Goal: Transaction & Acquisition: Purchase product/service

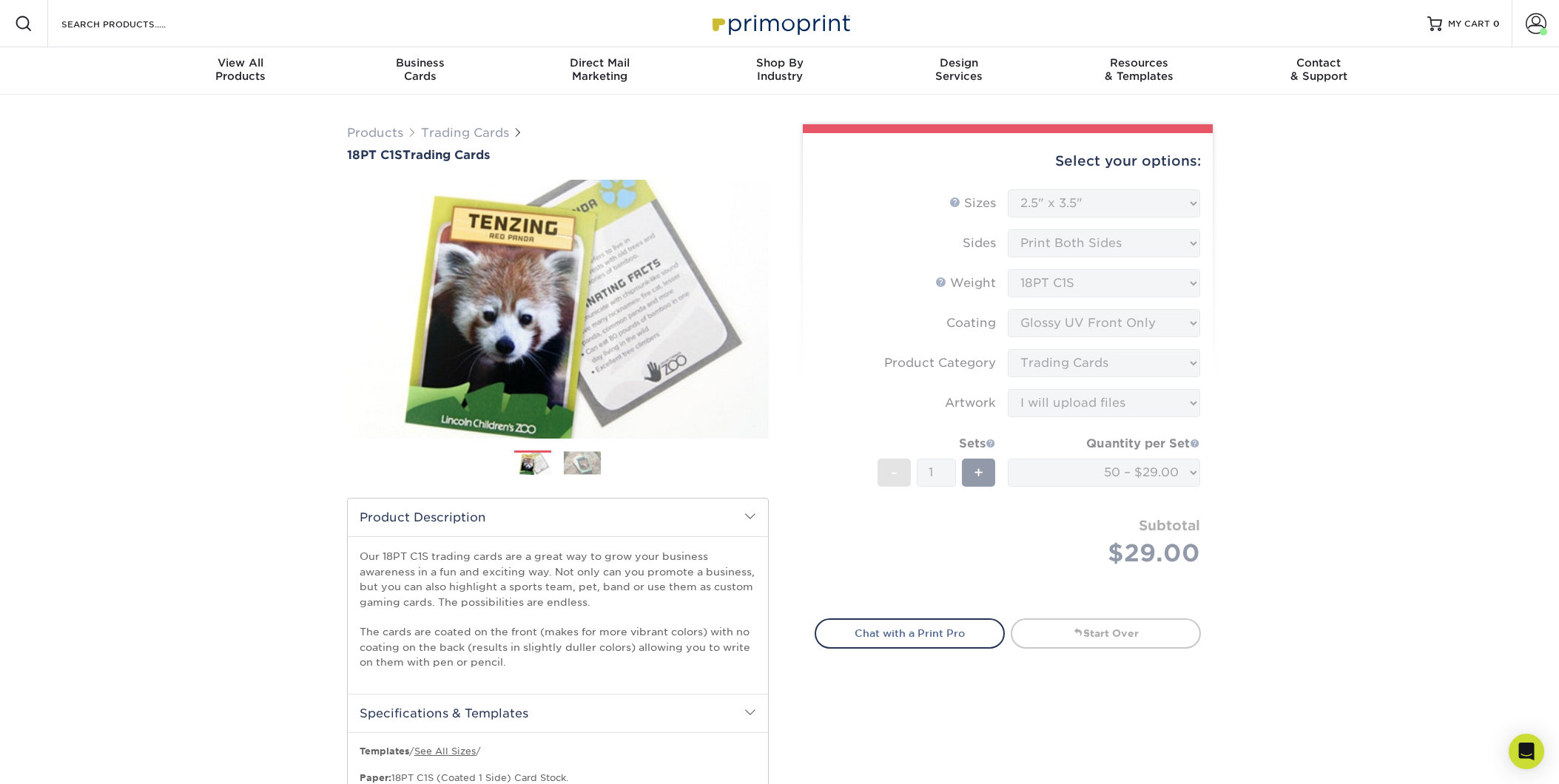
select select "2.50x3.50"
select select "c2f9bce9-36c2-409d-b101-c29d9d031e18"
select select "upload"
select select "50 – $29.00"
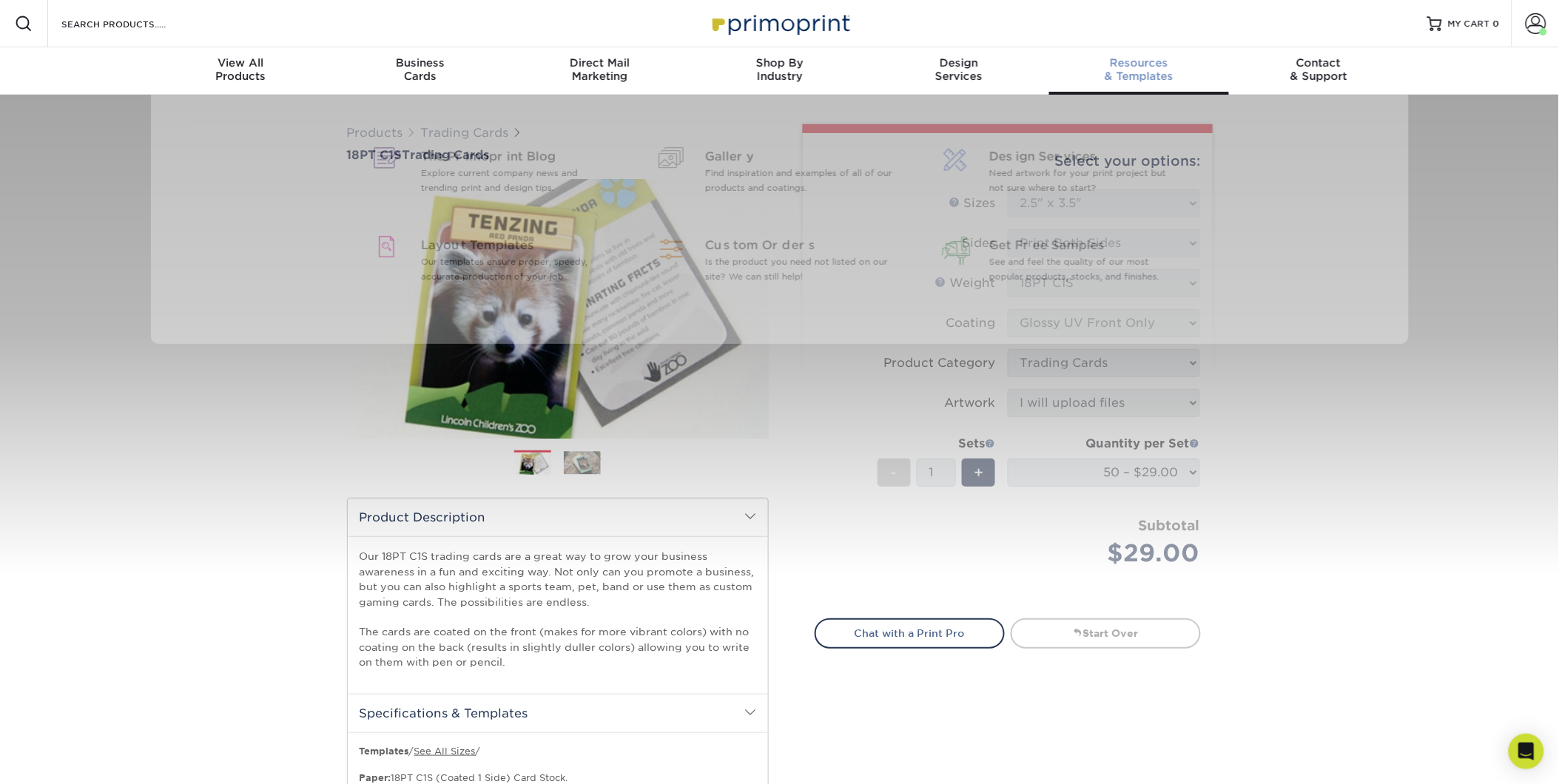
click at [1142, 65] on span "Resources" at bounding box center [1138, 62] width 179 height 14
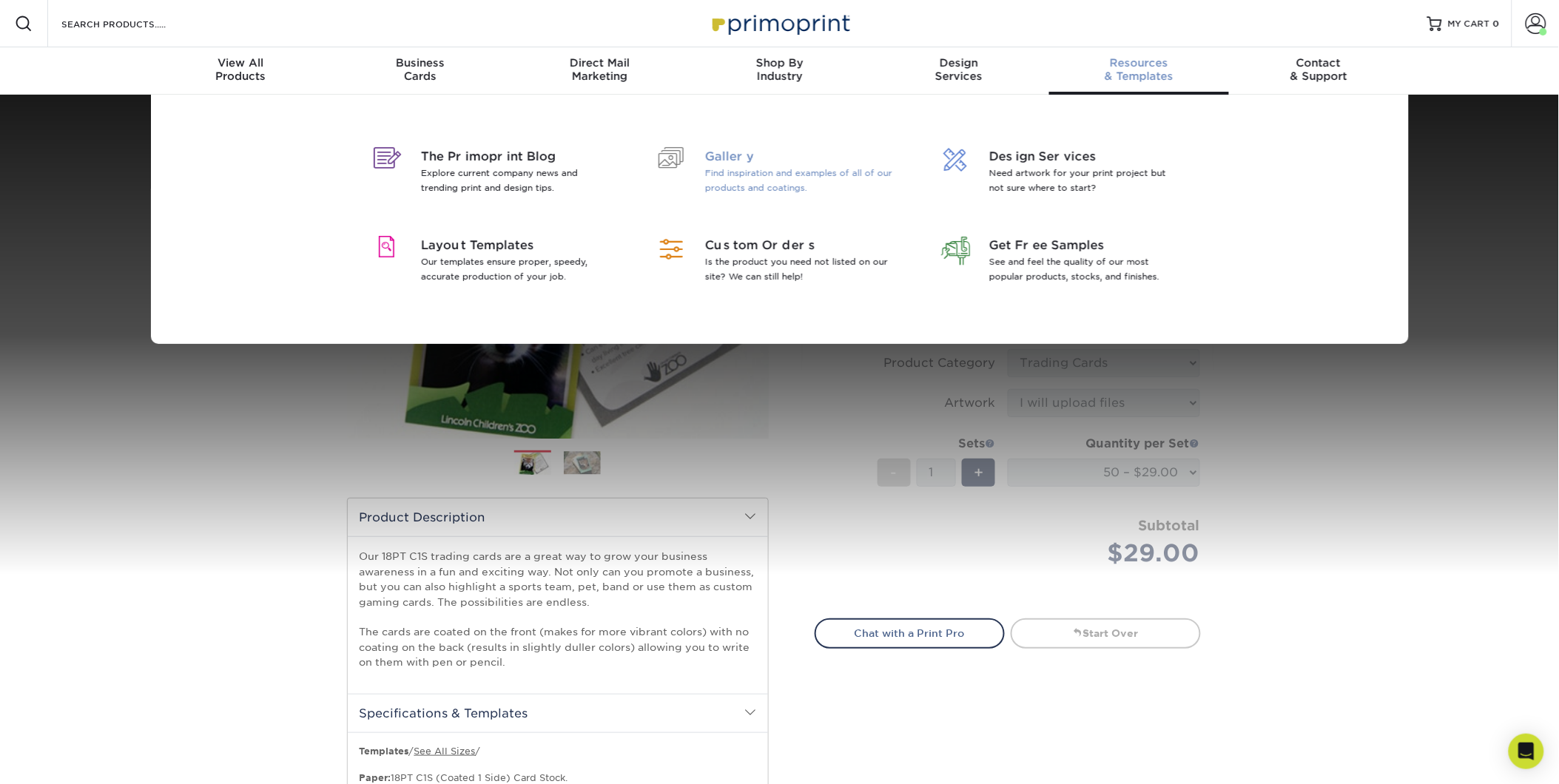
click at [728, 168] on p "Find inspiration and examples of all of our products and coatings." at bounding box center [800, 180] width 191 height 30
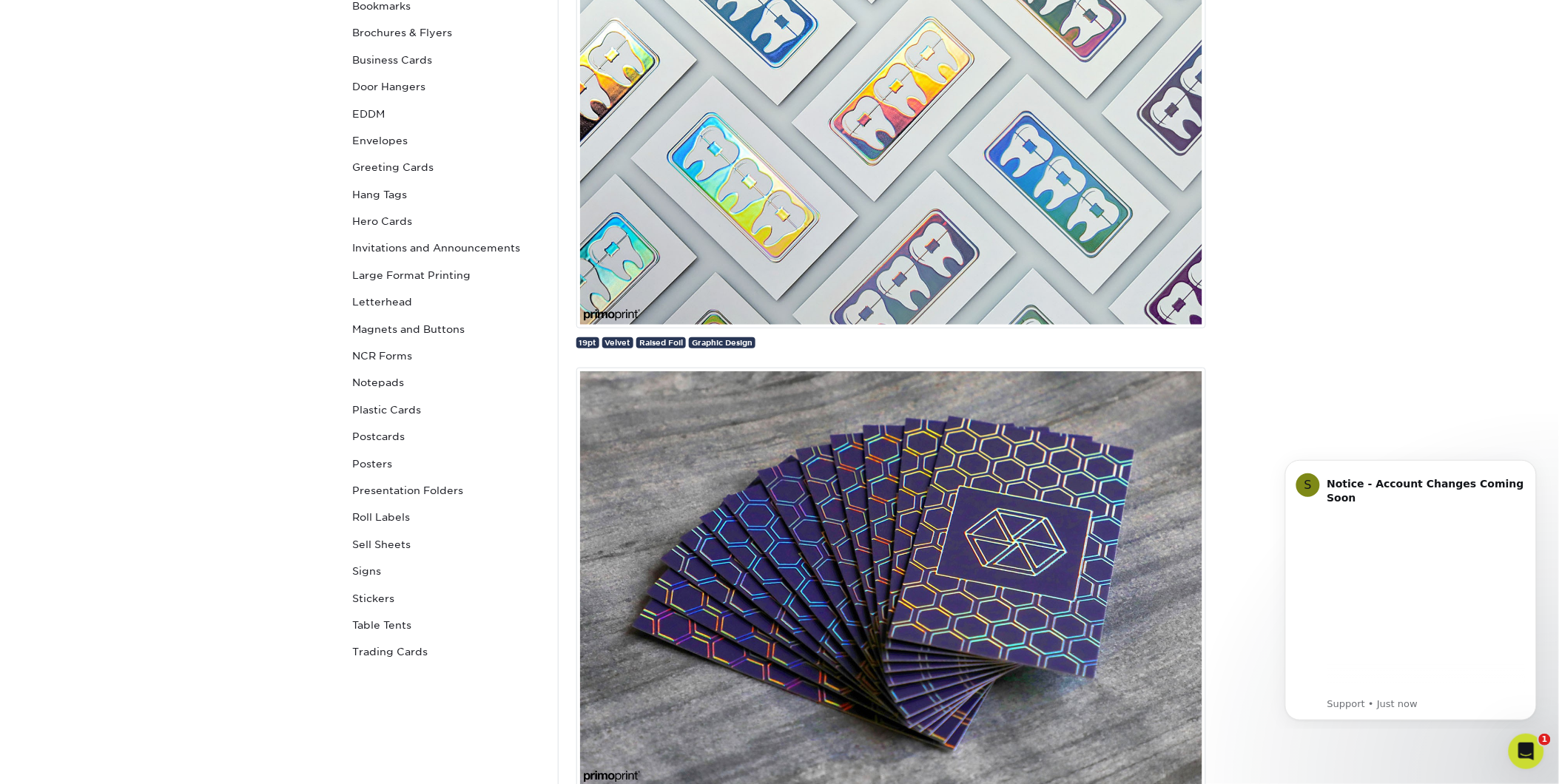
scroll to position [328, 0]
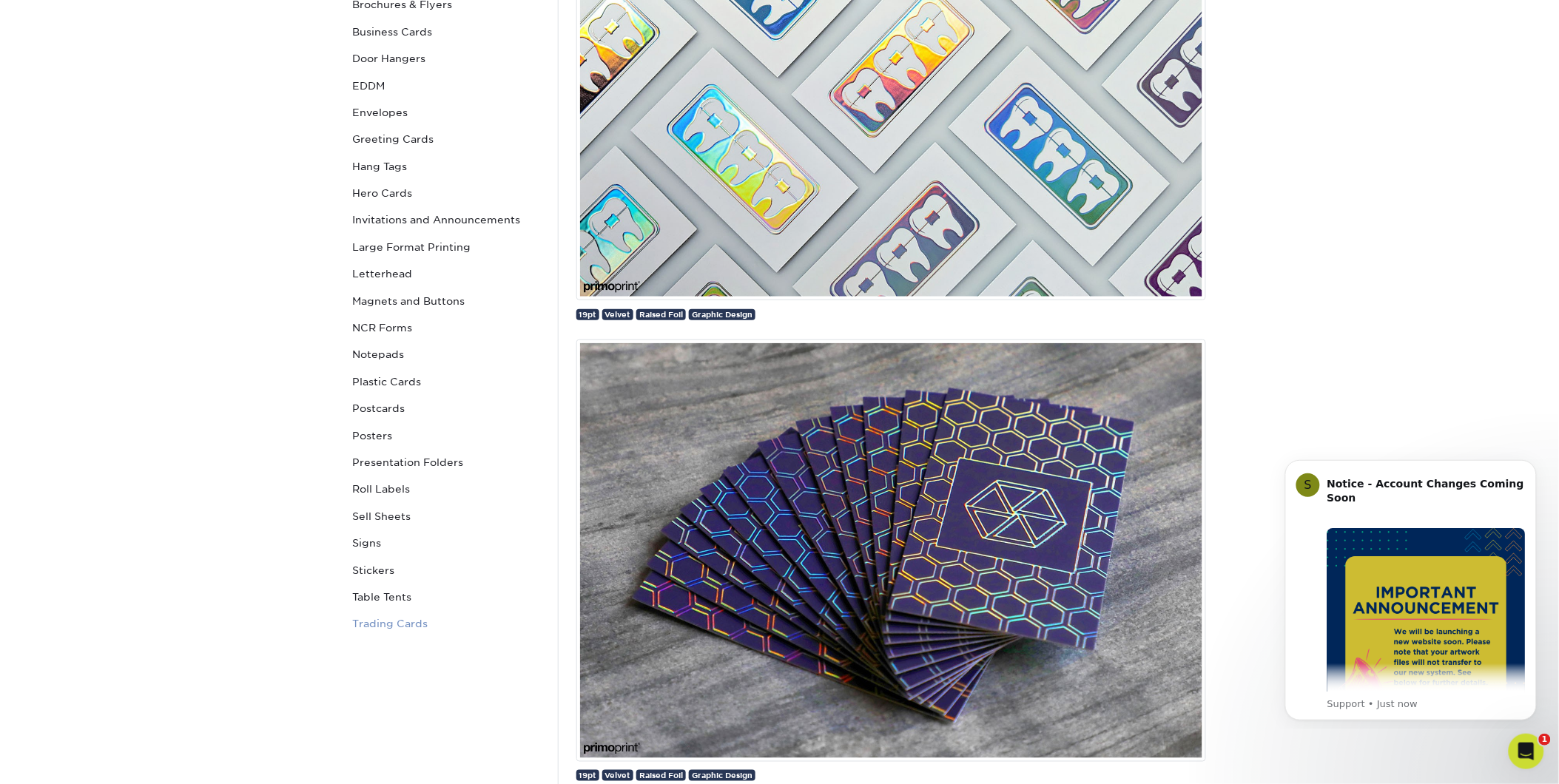
click at [390, 619] on link "Trading Cards" at bounding box center [446, 623] width 199 height 26
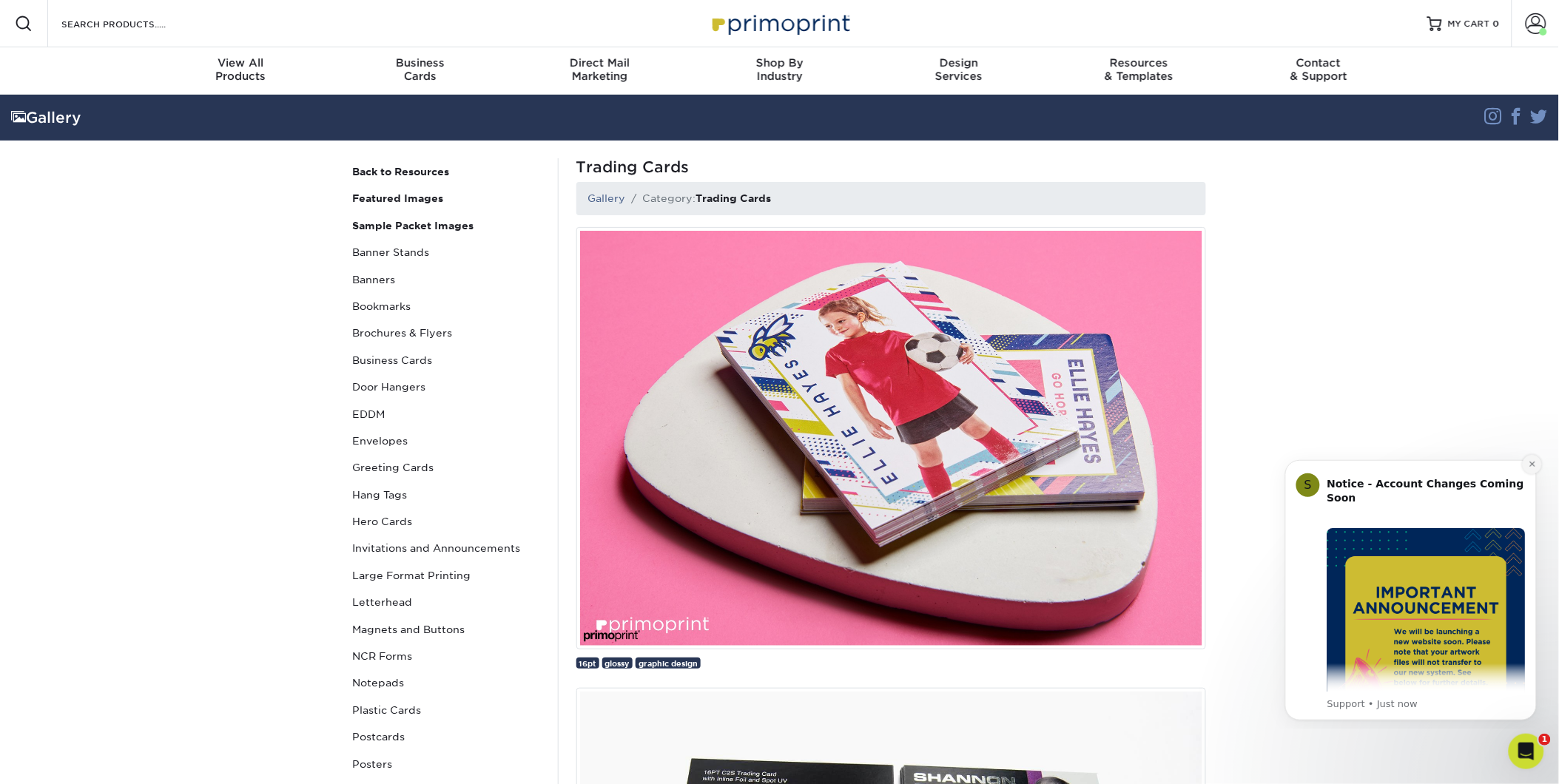
click at [1528, 460] on icon "Dismiss notification" at bounding box center [1532, 463] width 8 height 8
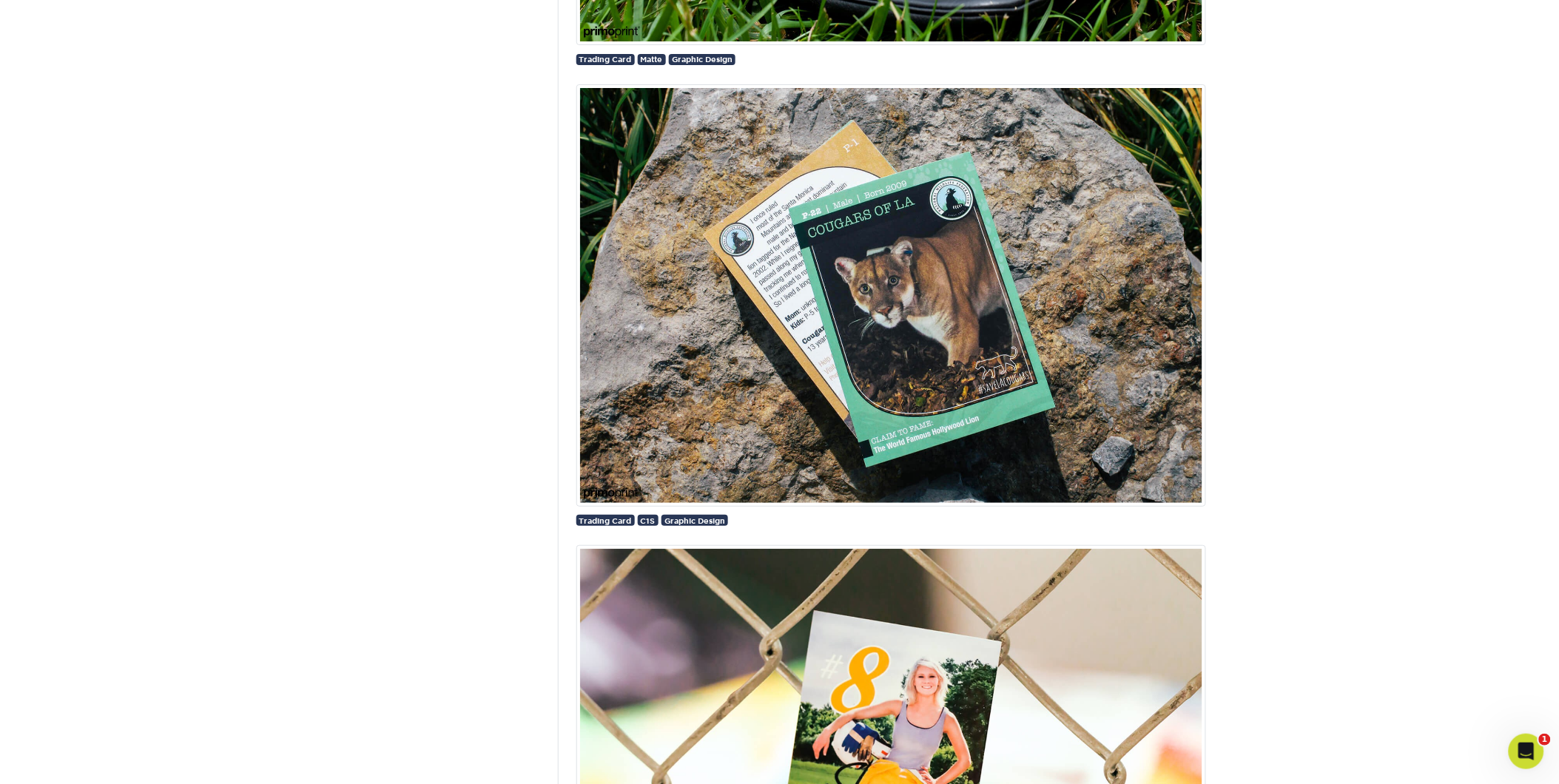
scroll to position [1941, 0]
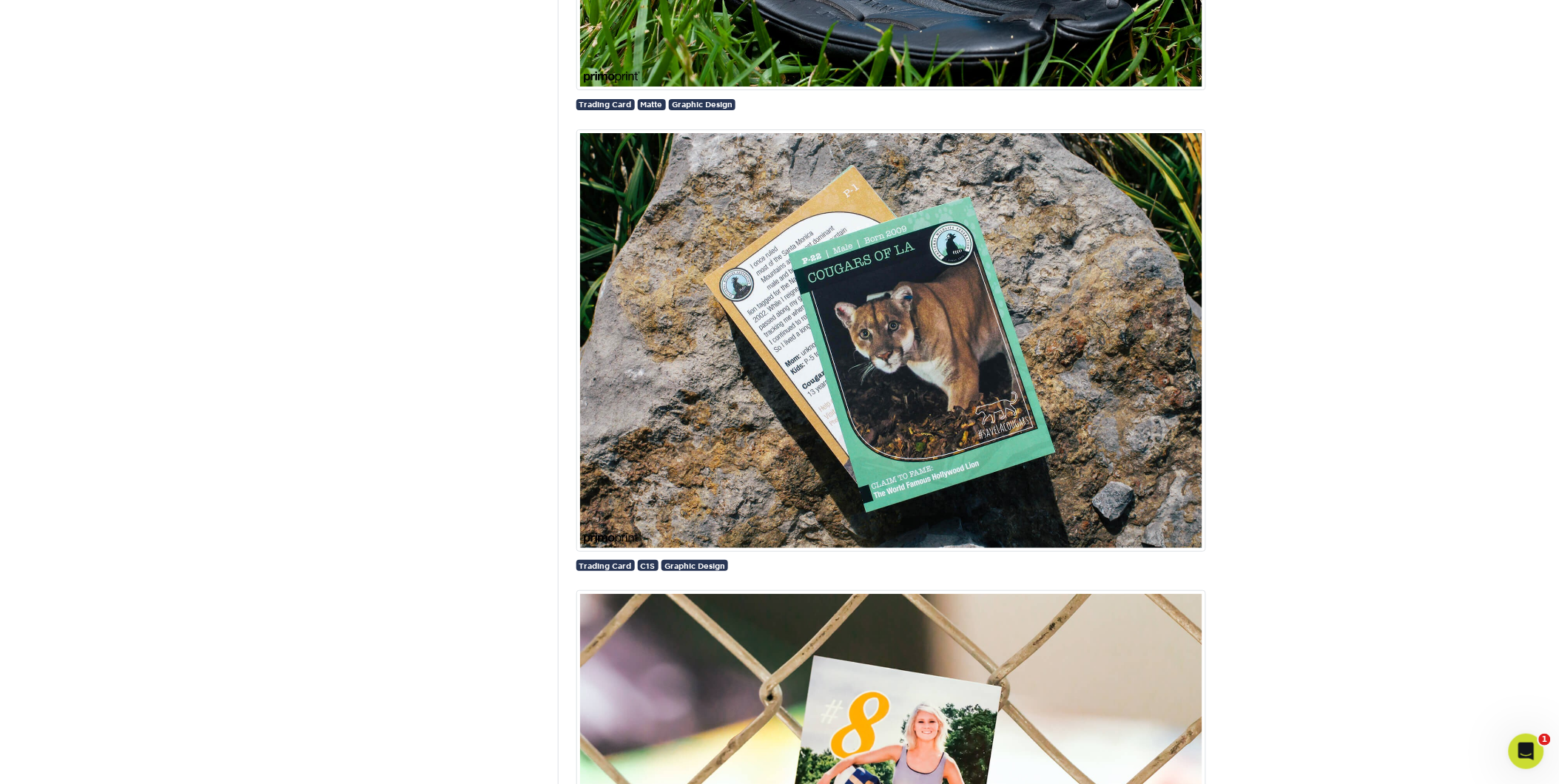
click at [688, 469] on img at bounding box center [891, 340] width 630 height 422
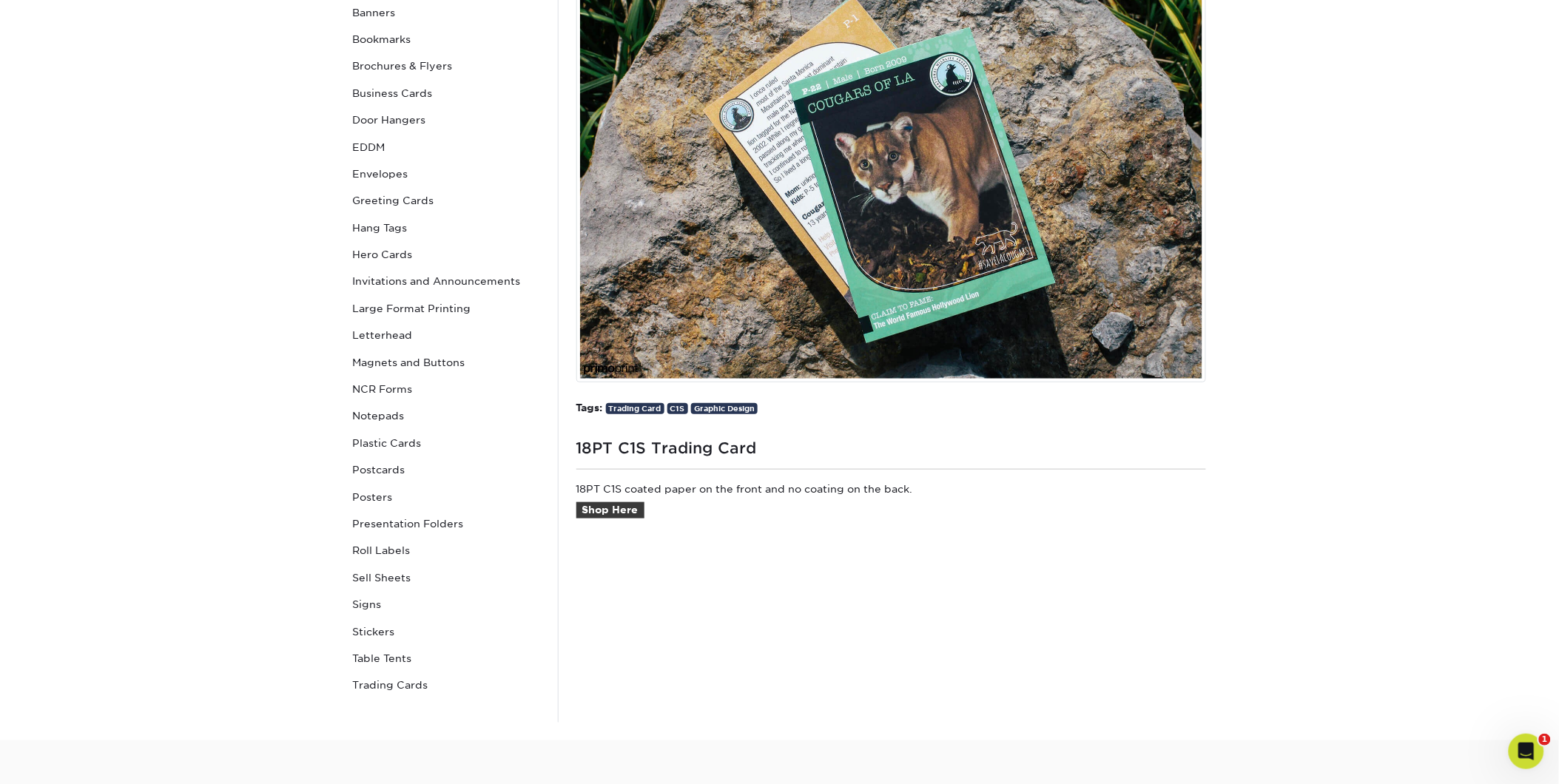
scroll to position [328, 0]
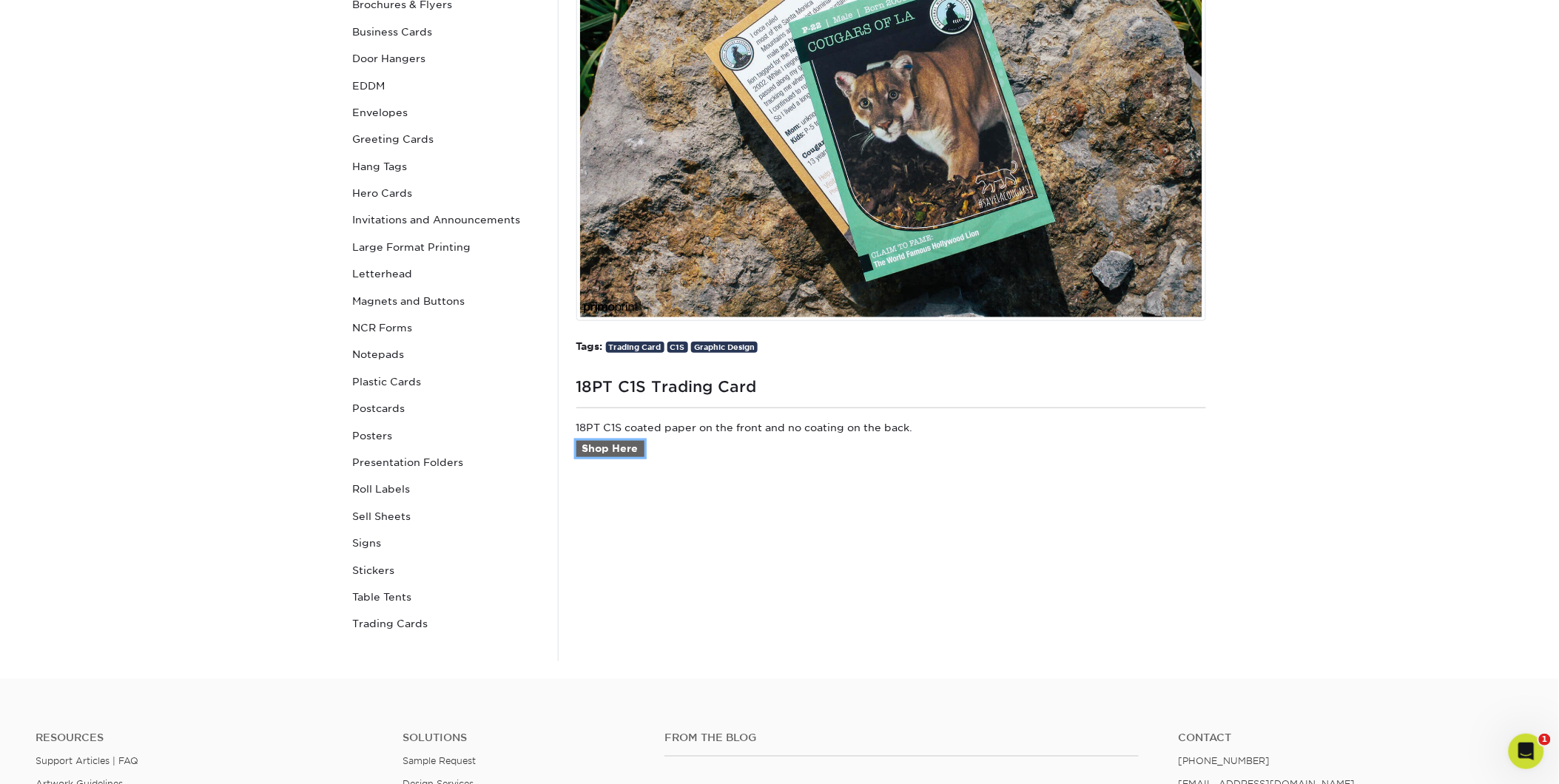
click at [618, 451] on link "Shop Here" at bounding box center [610, 448] width 68 height 16
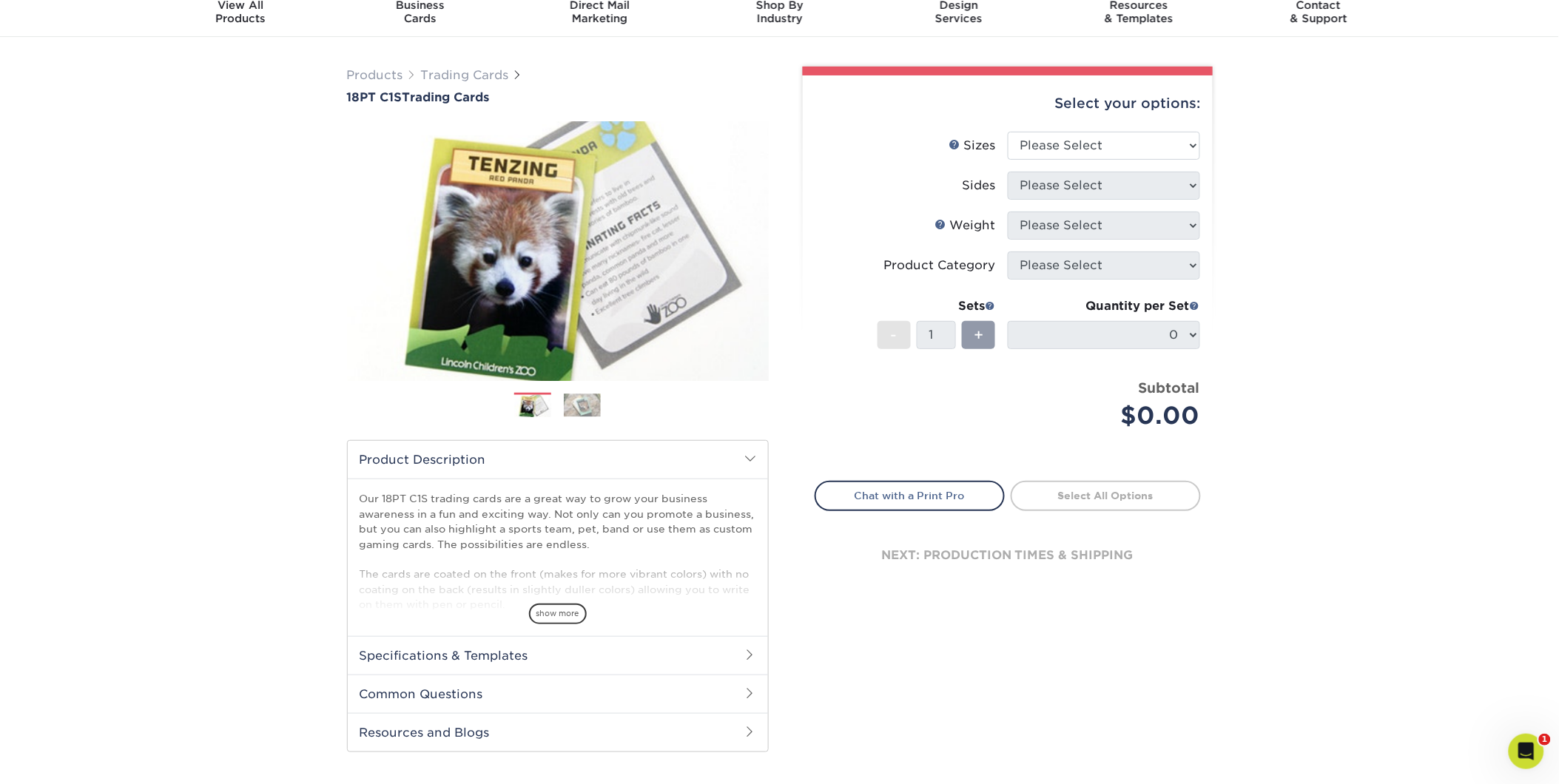
scroll to position [24, 0]
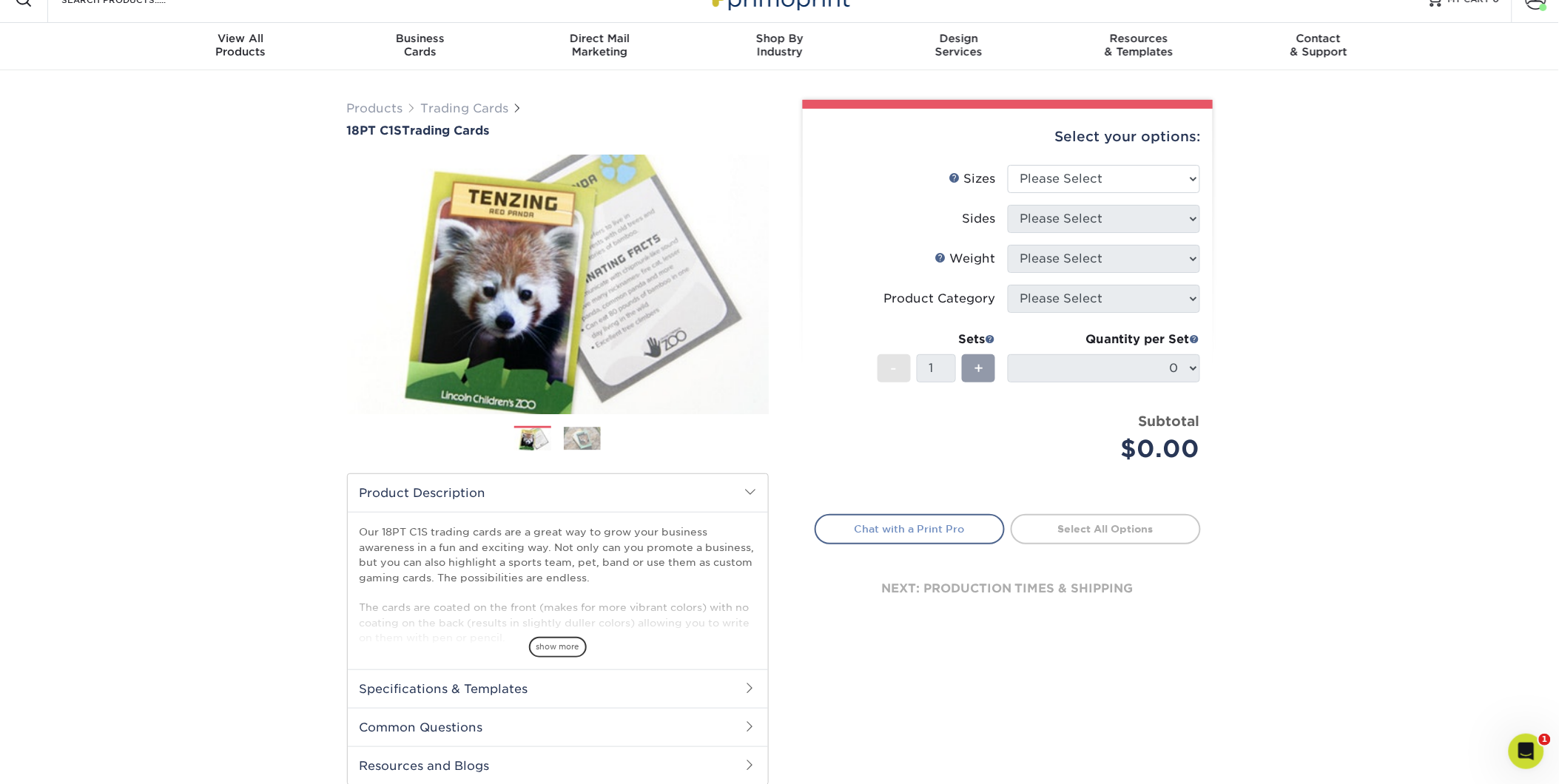
click at [860, 520] on link "Chat with a Print Pro" at bounding box center [909, 529] width 190 height 30
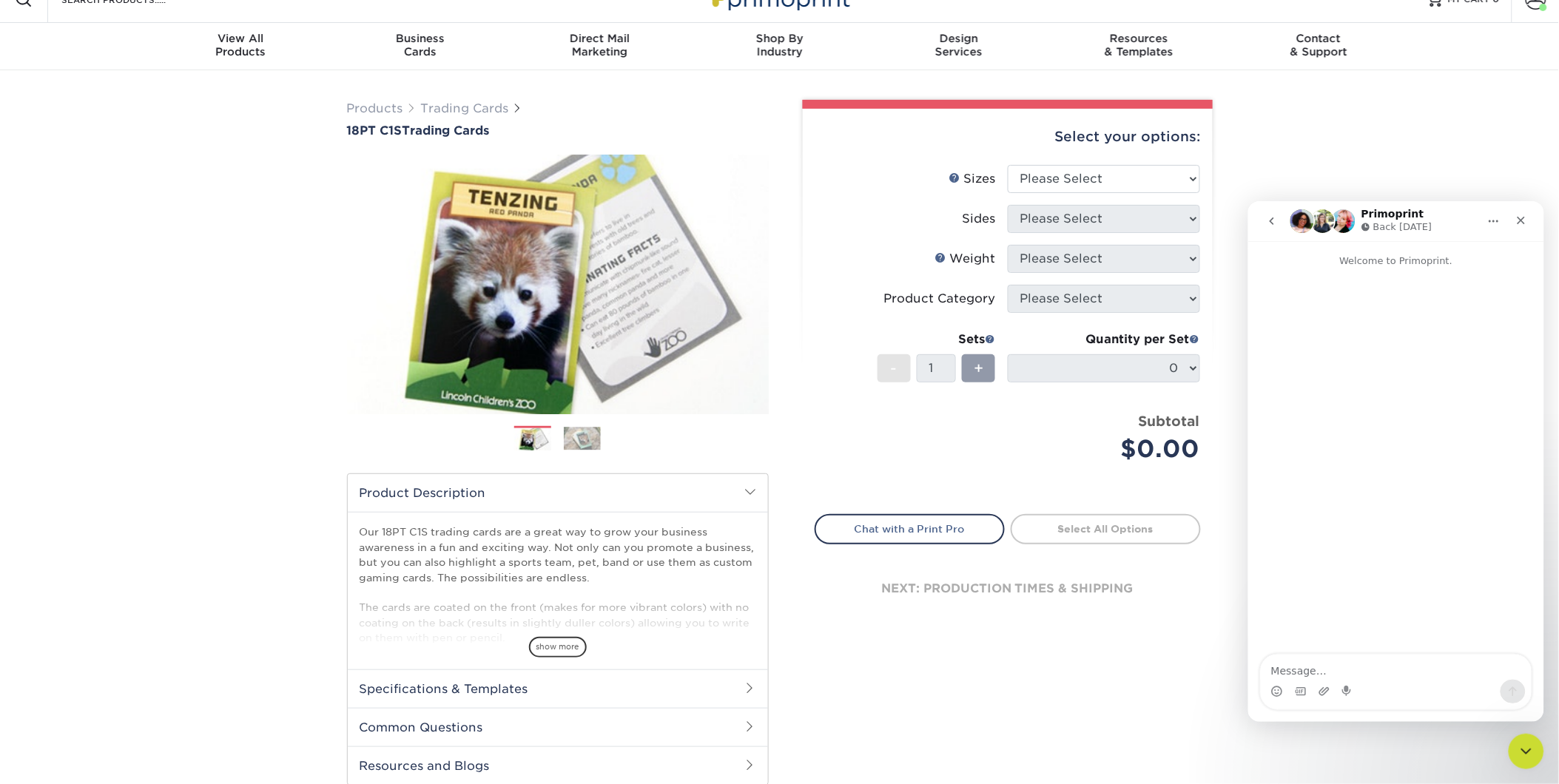
scroll to position [0, 0]
click at [1521, 219] on icon "Close" at bounding box center [1521, 220] width 8 height 8
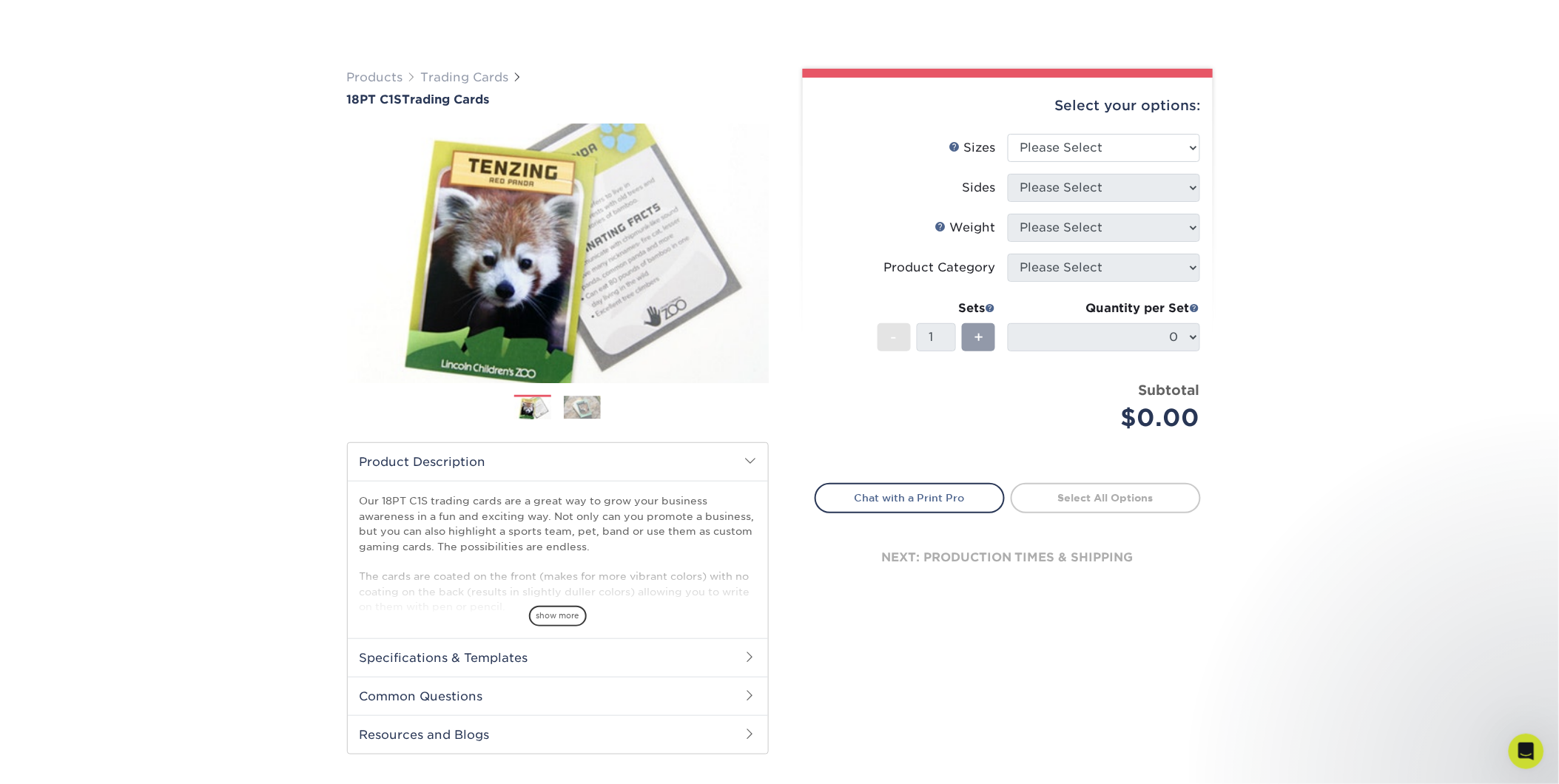
scroll to position [82, 0]
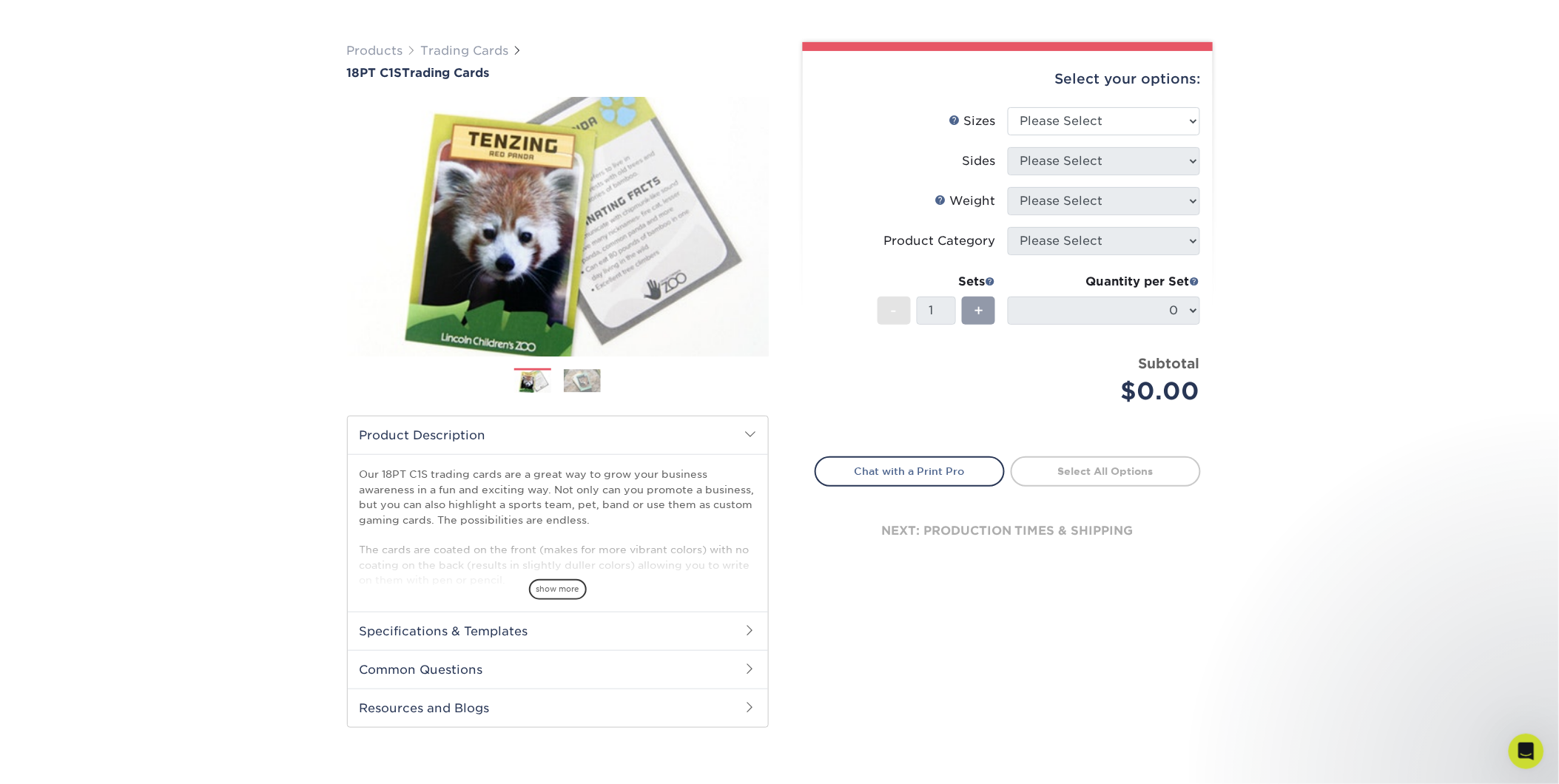
click at [1071, 468] on link "Select All Options" at bounding box center [1105, 471] width 190 height 30
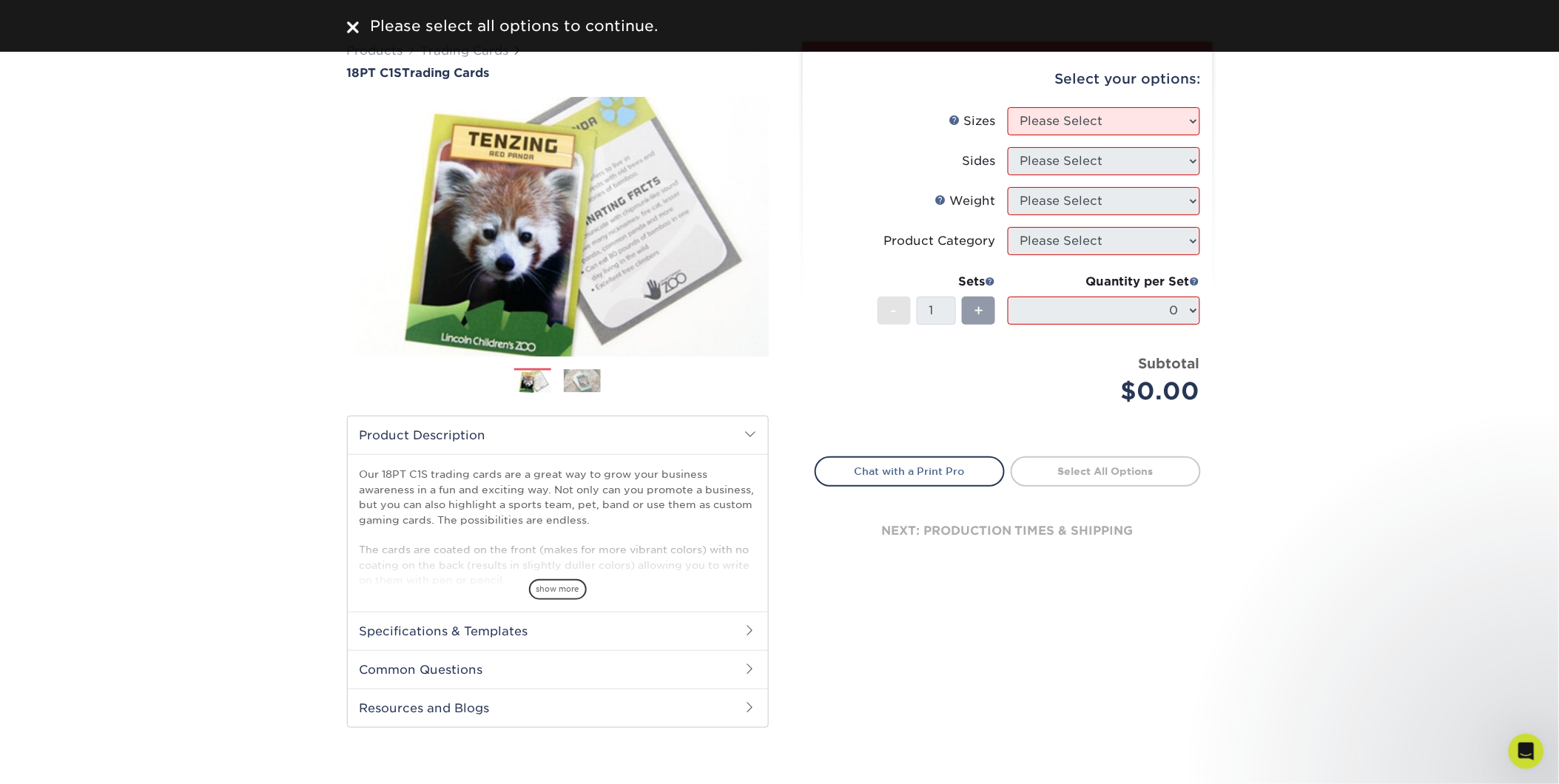
scroll to position [0, 0]
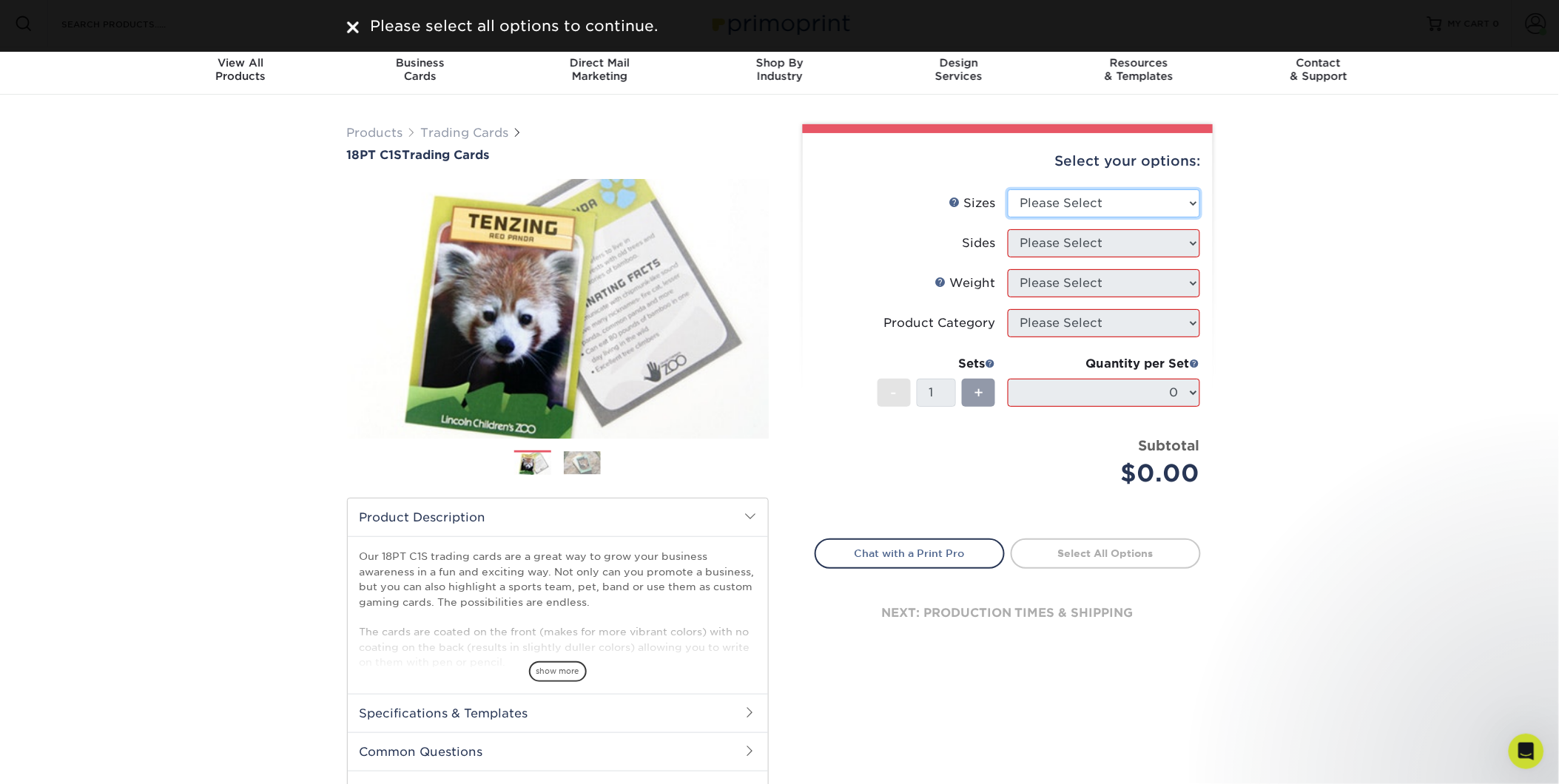
click at [1142, 198] on select "Please Select 2.5" x 3.5"" at bounding box center [1104, 203] width 192 height 28
select select "2.50x3.50"
click at [1008, 189] on select "Please Select 2.5" x 3.5"" at bounding box center [1104, 203] width 192 height 28
click at [1077, 247] on select "Please Select Print Both Sides Print Front Only" at bounding box center [1104, 243] width 192 height 28
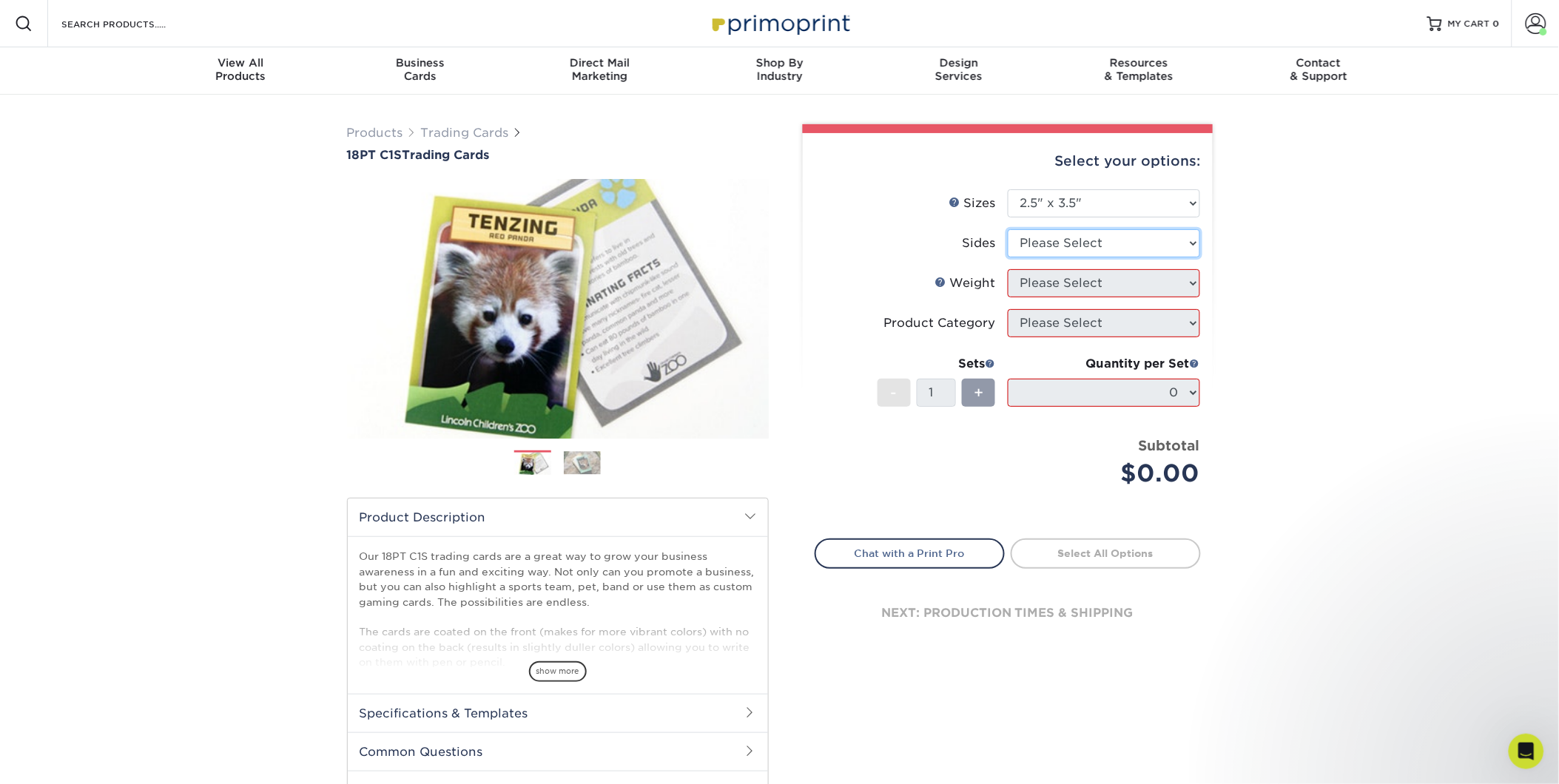
select select "13abbda7-1d64-4f25-8bb2-c179b224825d"
click at [1008, 229] on select "Please Select Print Both Sides Print Front Only" at bounding box center [1104, 243] width 192 height 28
click at [1057, 279] on select "Please Select 18PT C1S" at bounding box center [1104, 283] width 192 height 28
select select "18PTC1S"
click at [1008, 269] on select "Please Select 18PT C1S" at bounding box center [1104, 283] width 192 height 28
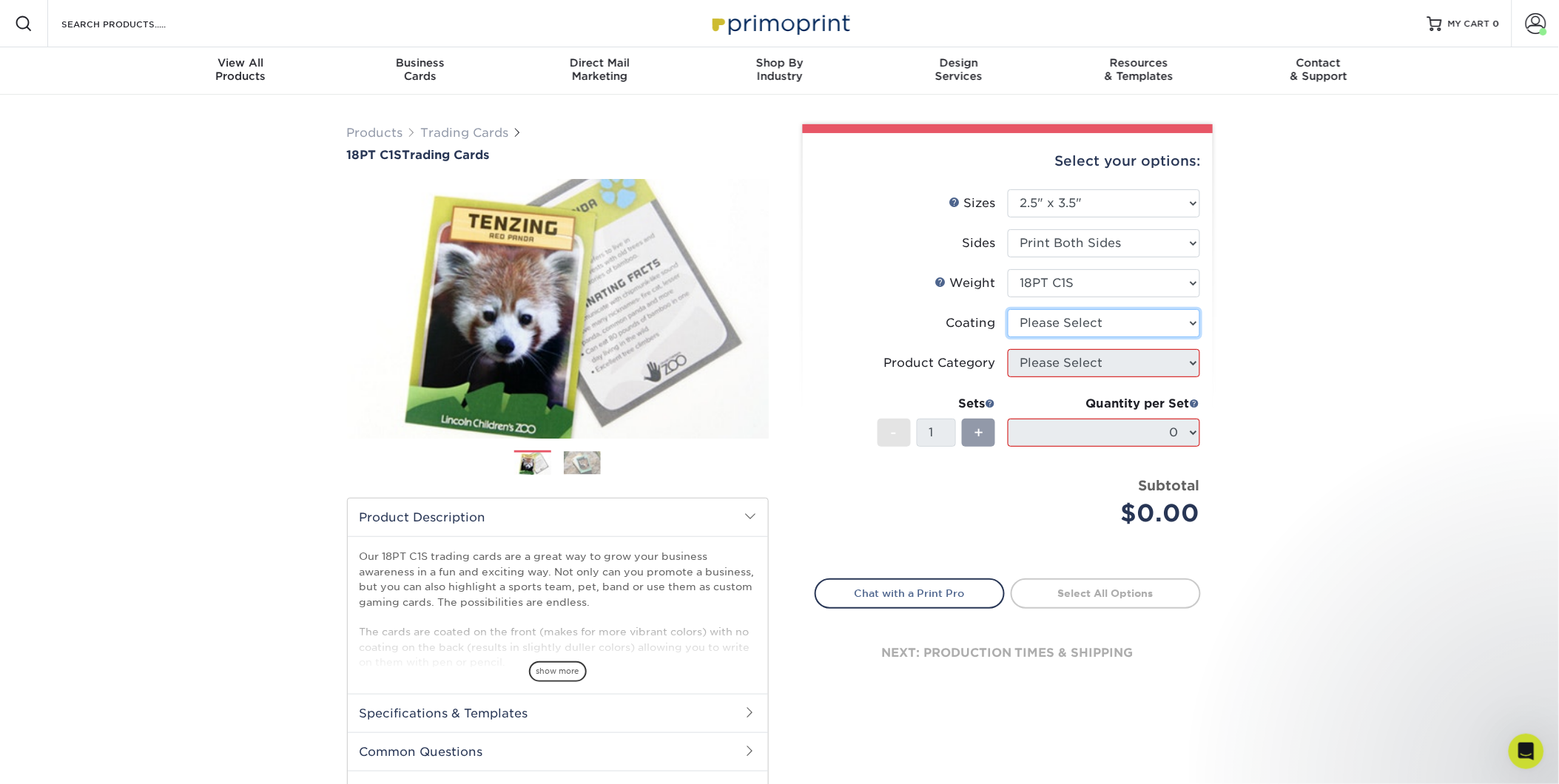
click at [1046, 323] on select at bounding box center [1104, 323] width 192 height 28
select select "1e8116af-acfc-44b1-83dc-8181aa338834"
click at [1008, 309] on select at bounding box center [1104, 323] width 192 height 28
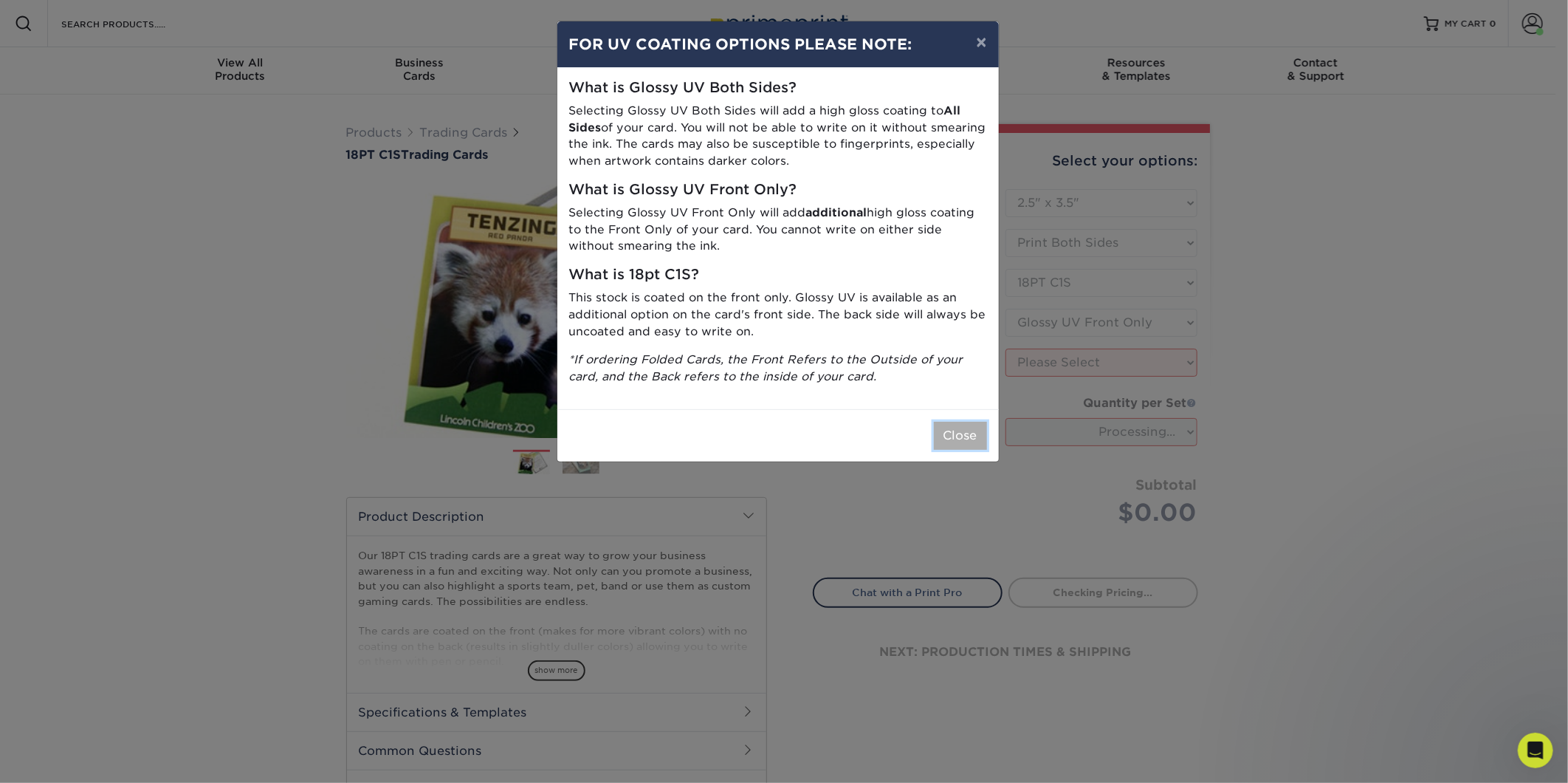
click at [960, 439] on button "Close" at bounding box center [960, 435] width 53 height 28
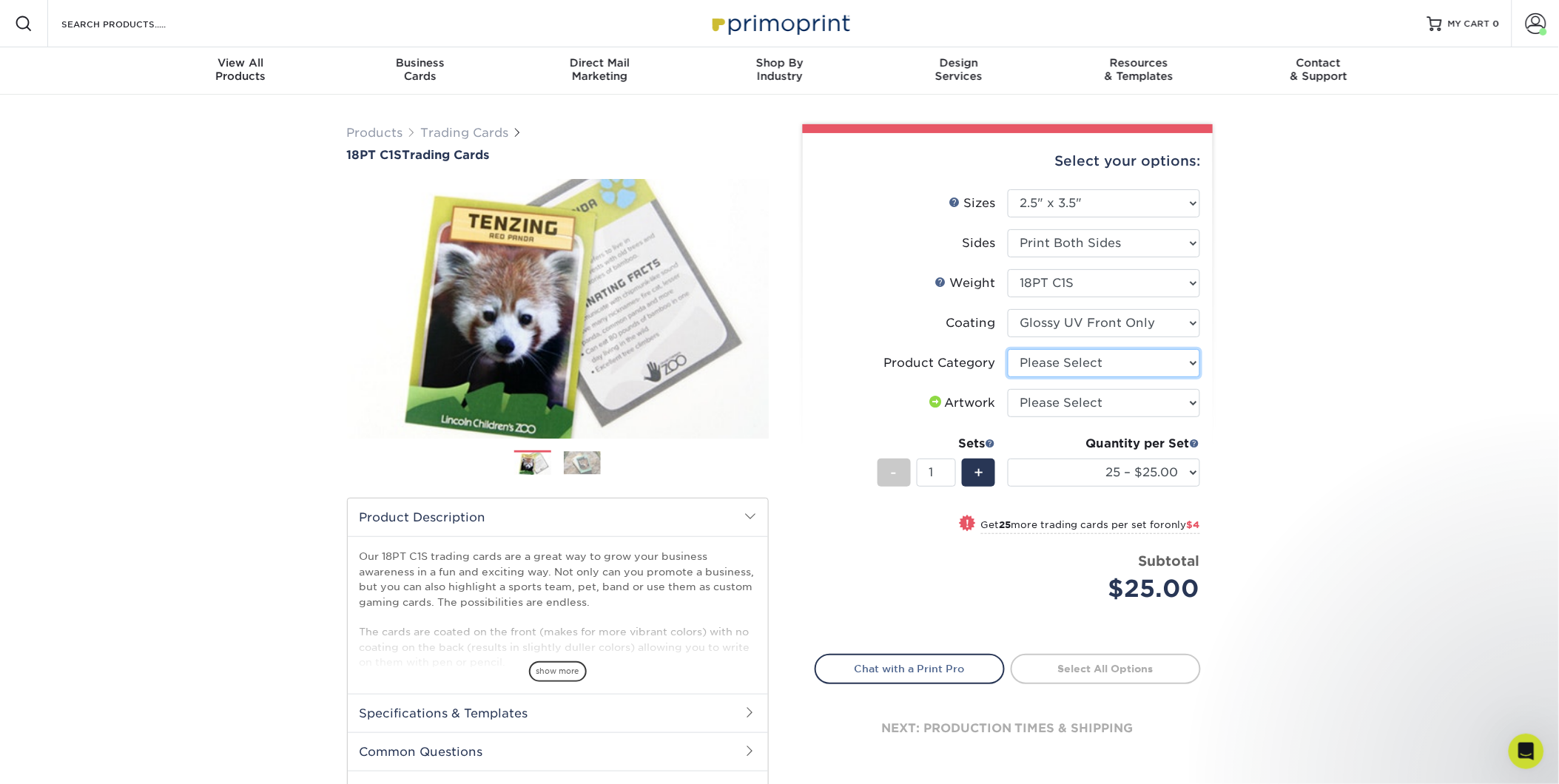
click at [1040, 360] on select "Please Select Trading Cards" at bounding box center [1104, 363] width 192 height 28
select select "c2f9bce9-36c2-409d-b101-c29d9d031e18"
click at [1008, 349] on select "Please Select Trading Cards" at bounding box center [1104, 363] width 192 height 28
click at [1055, 403] on select "Please Select I will upload files I need a design - $100" at bounding box center [1104, 403] width 192 height 28
select select "upload"
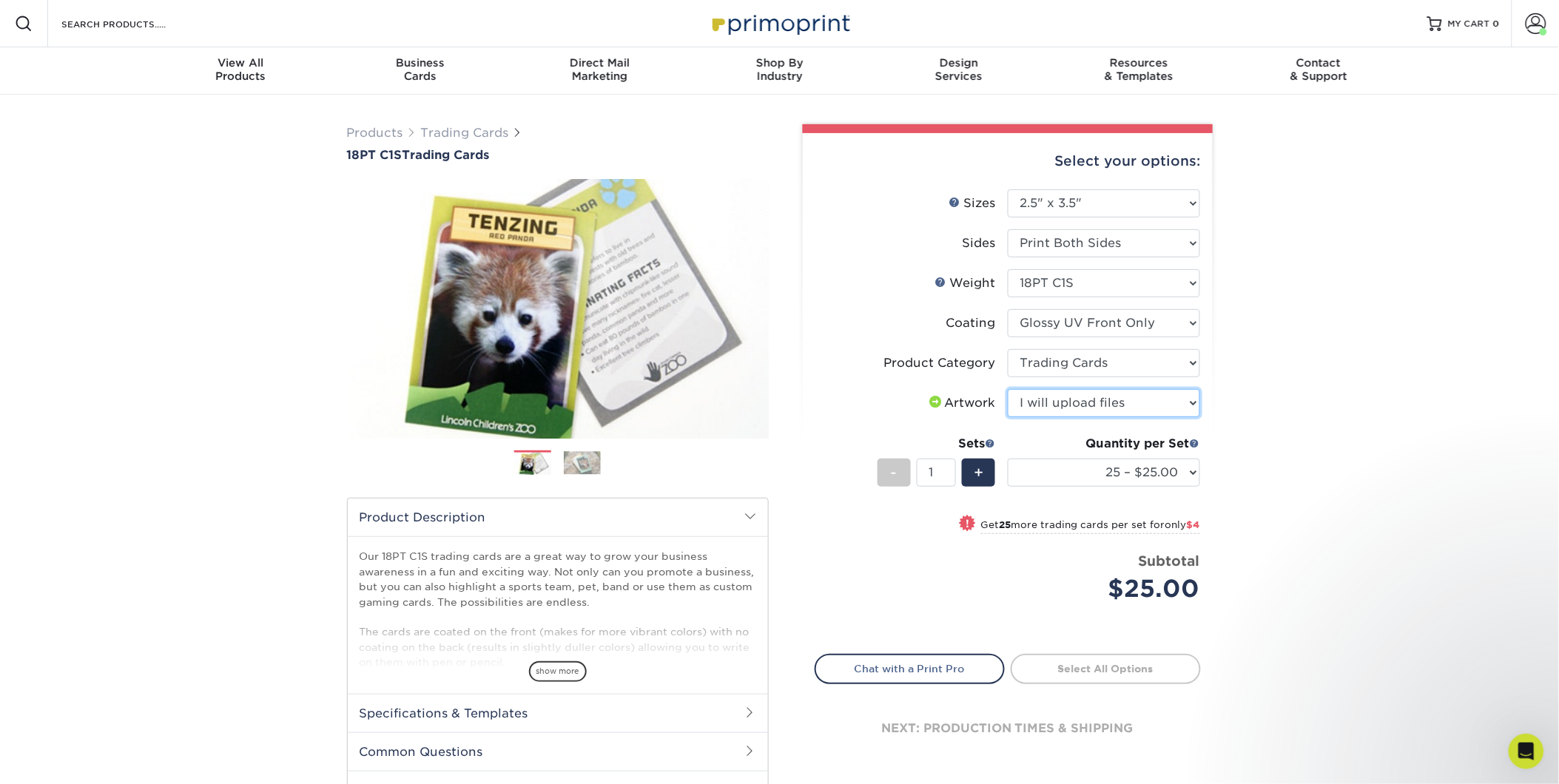
click at [1008, 389] on select "Please Select I will upload files I need a design - $100" at bounding box center [1104, 403] width 192 height 28
click at [965, 521] on span "!" at bounding box center [967, 524] width 4 height 15
select select "50 – $29.00"
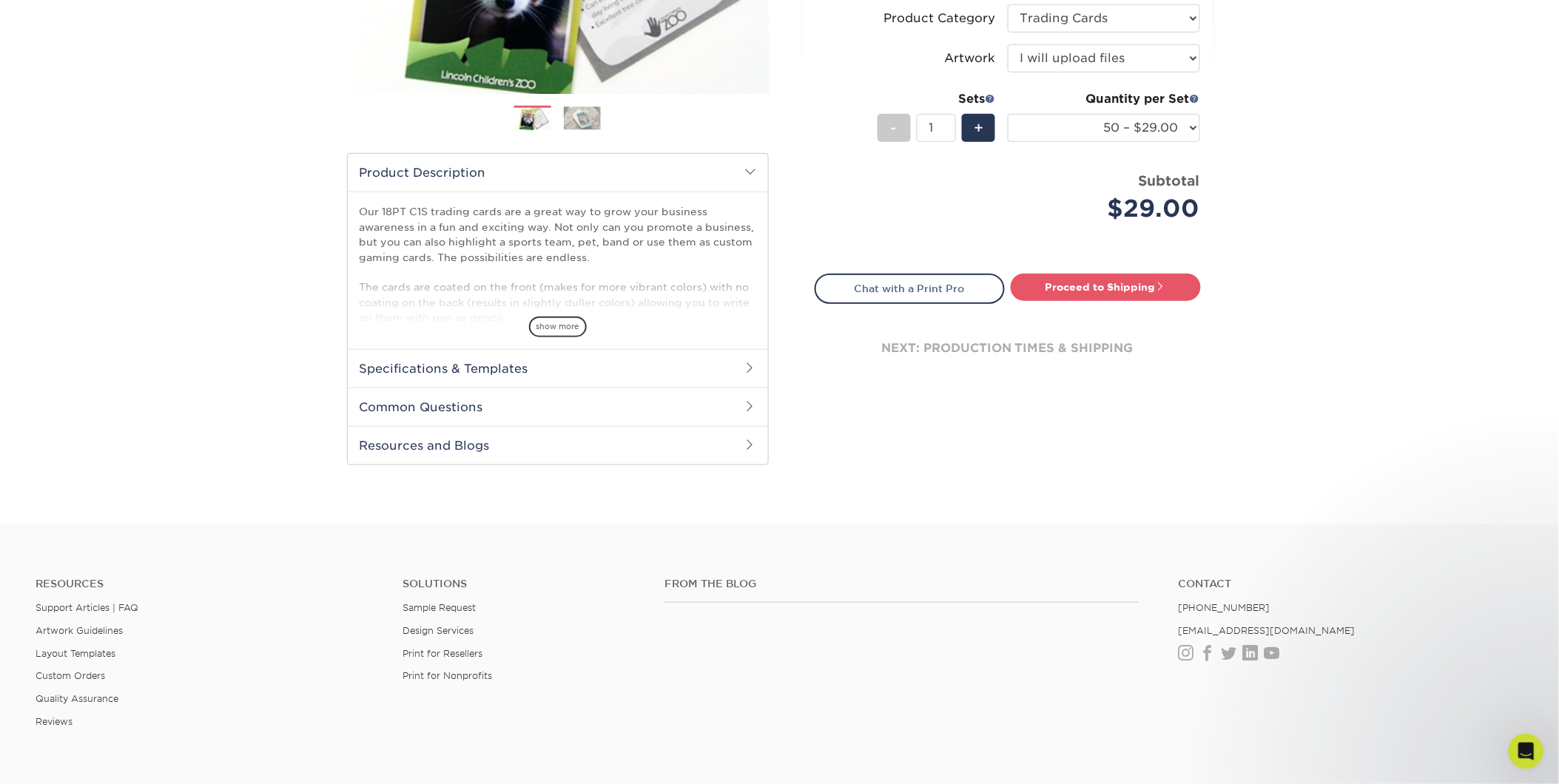
scroll to position [107, 0]
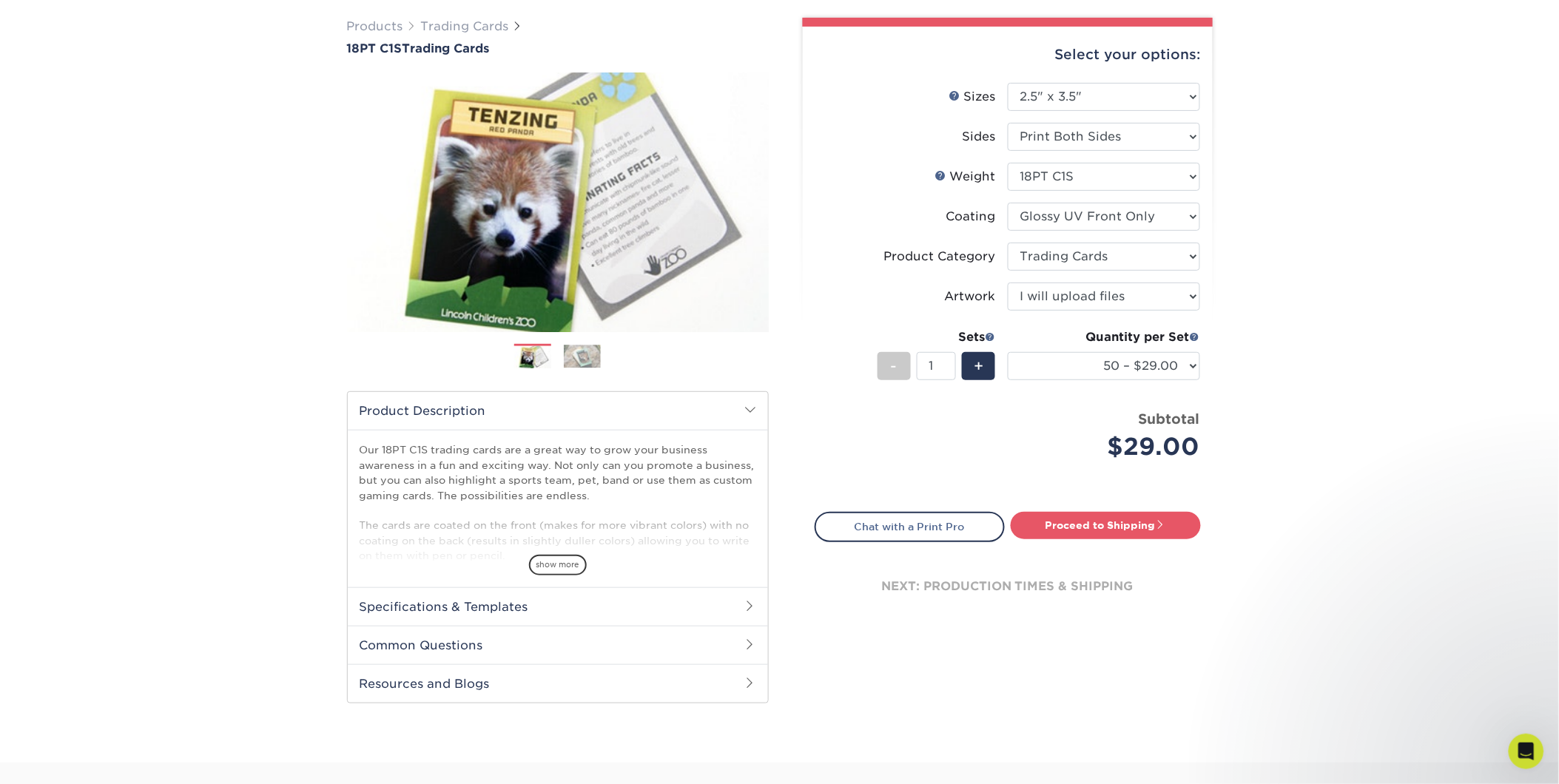
click at [485, 645] on h2 "Common Questions" at bounding box center [558, 645] width 421 height 38
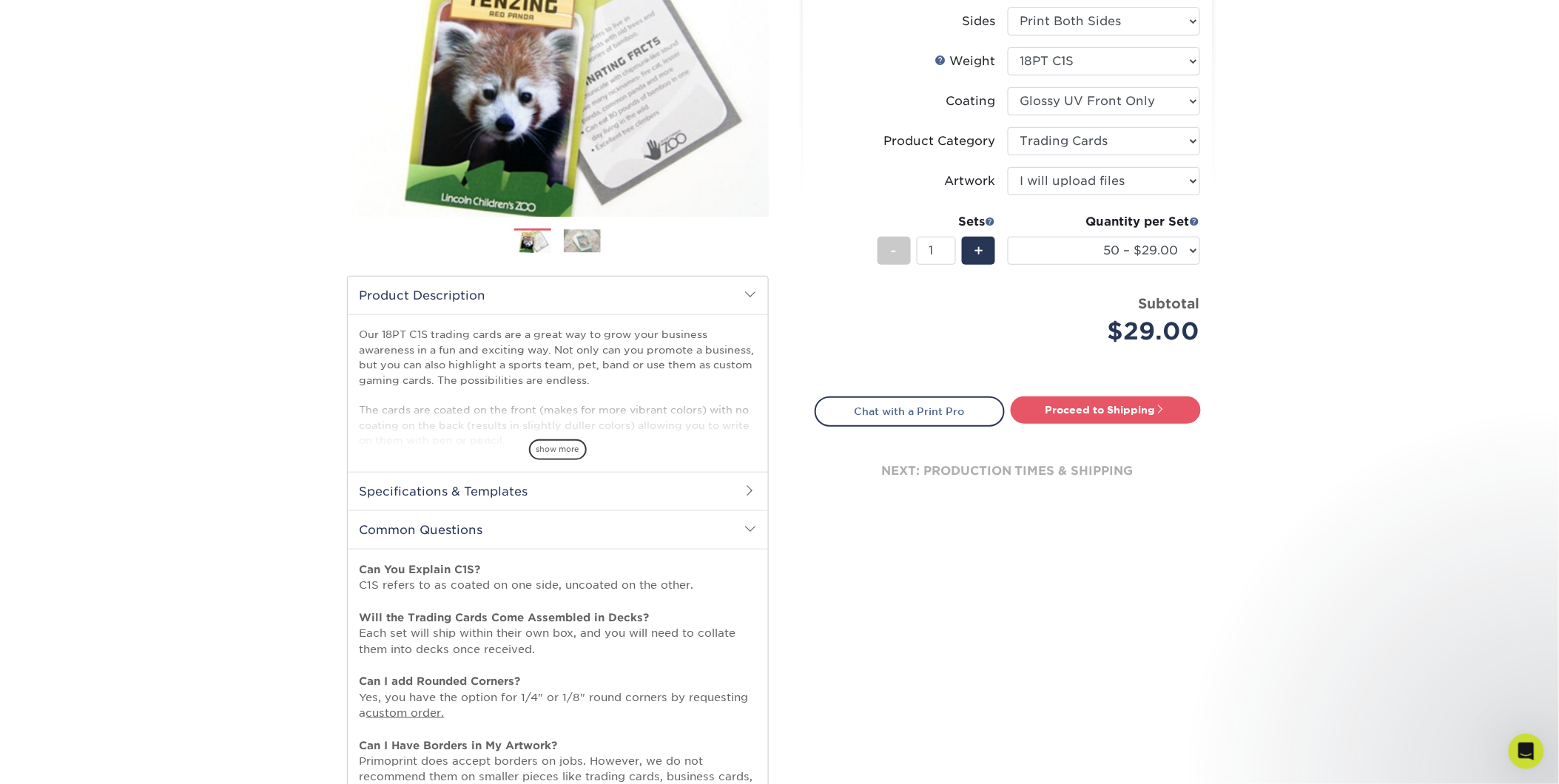
scroll to position [517, 0]
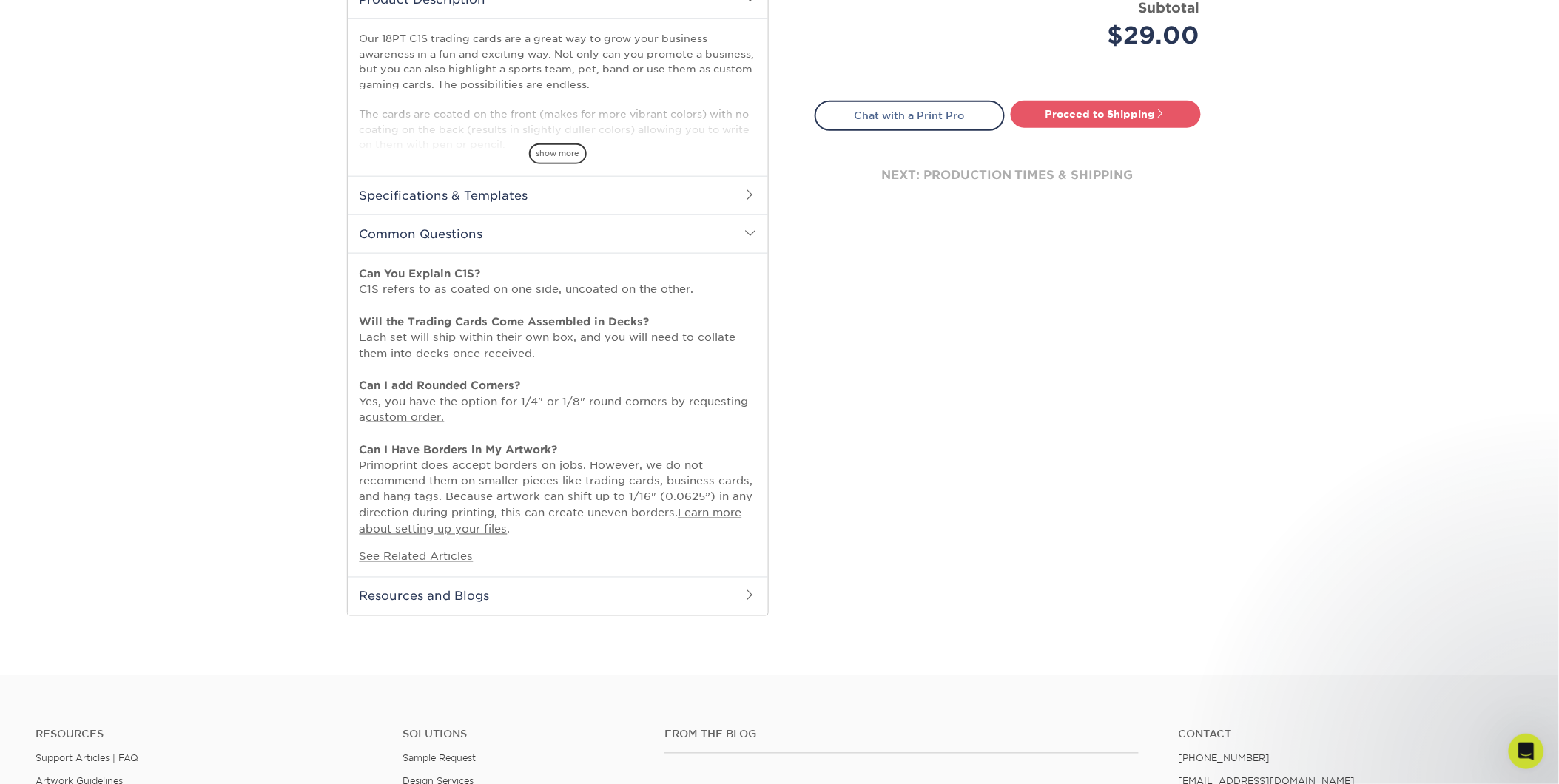
click at [449, 597] on h2 "Resources and Blogs" at bounding box center [558, 596] width 421 height 38
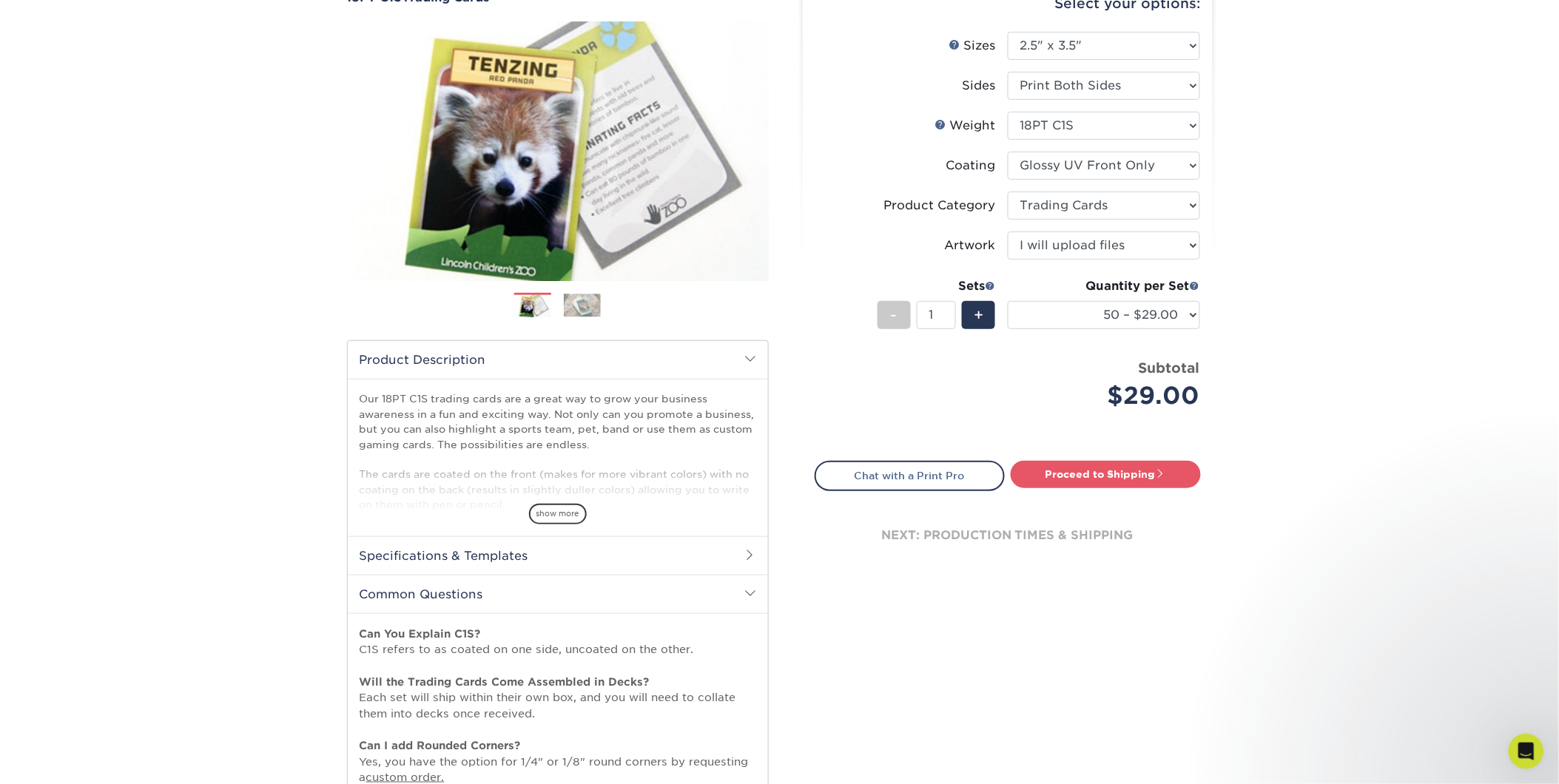
scroll to position [107, 0]
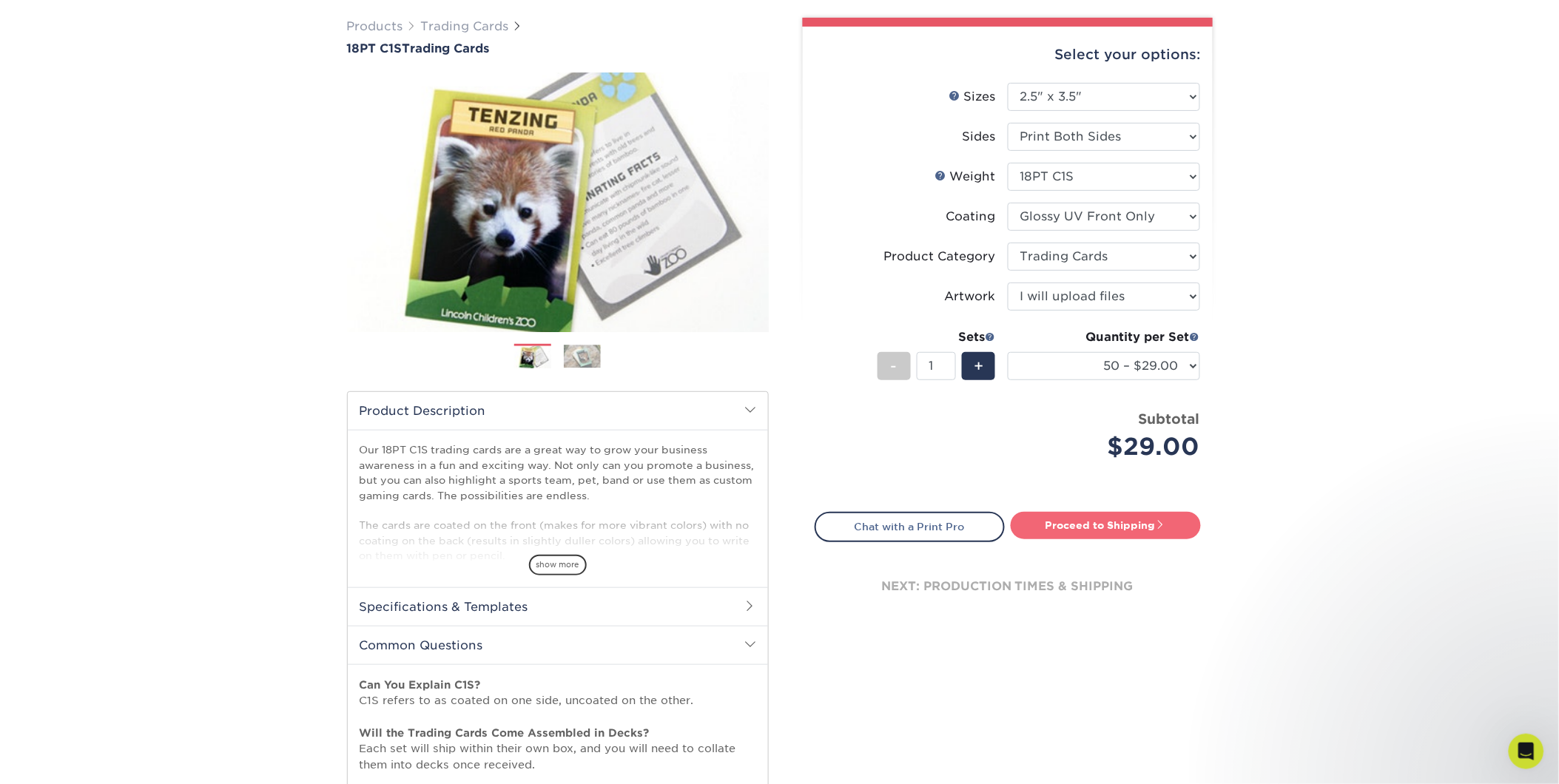
click at [1064, 521] on link "Proceed to Shipping" at bounding box center [1105, 525] width 190 height 26
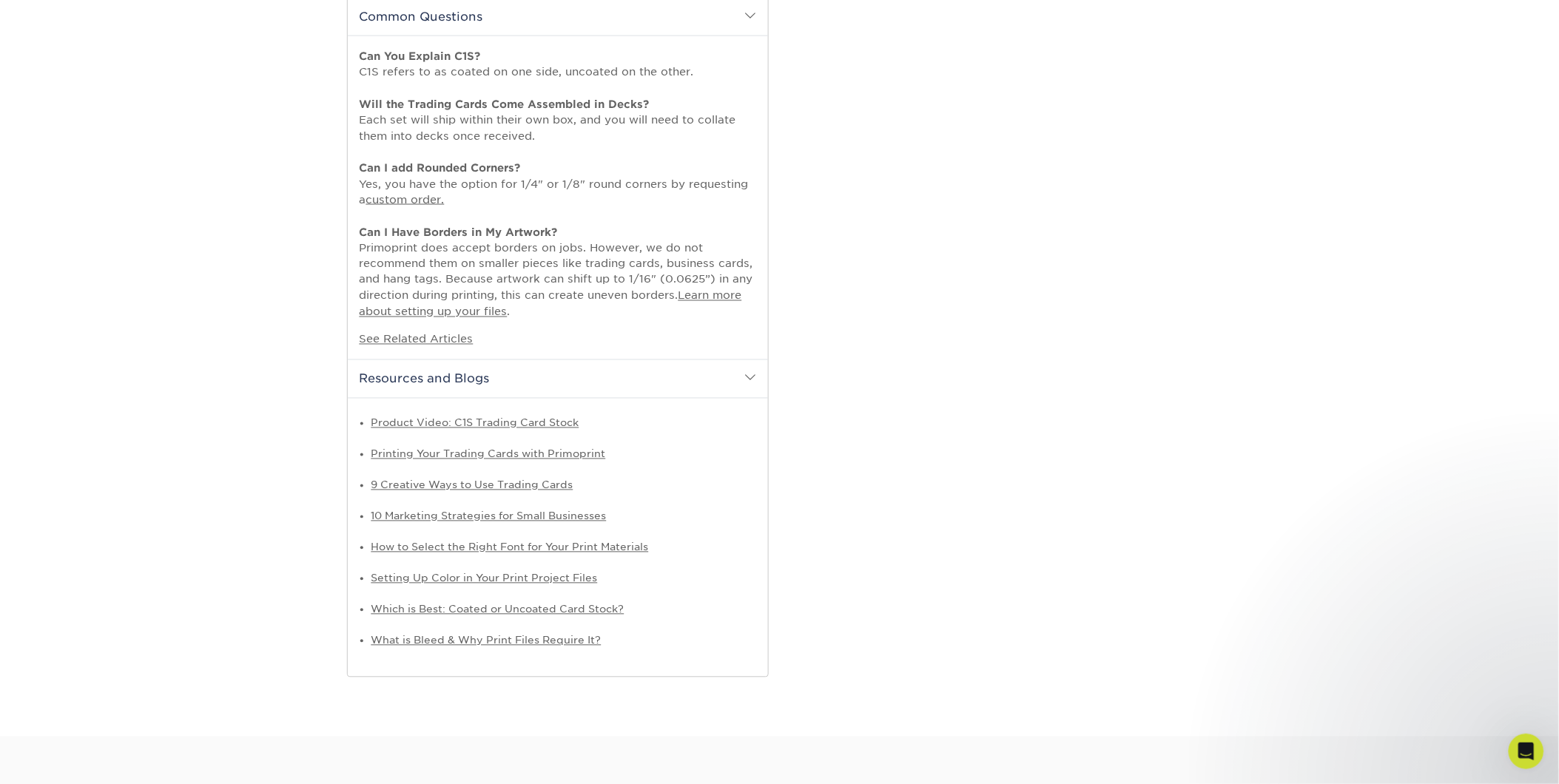
select select "43eb4afa-628e-487b-adac-7598d371c1af"
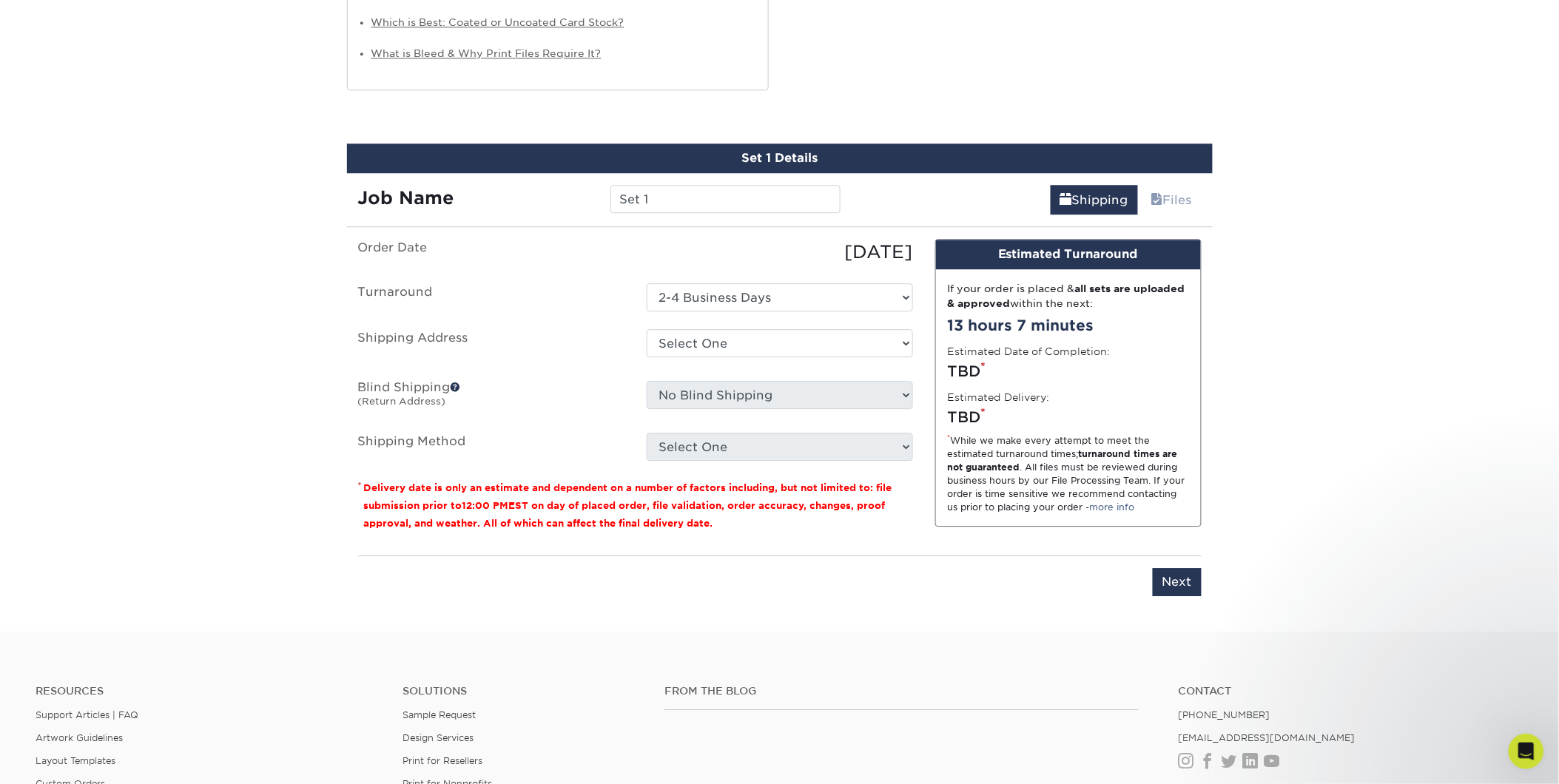
scroll to position [1339, 0]
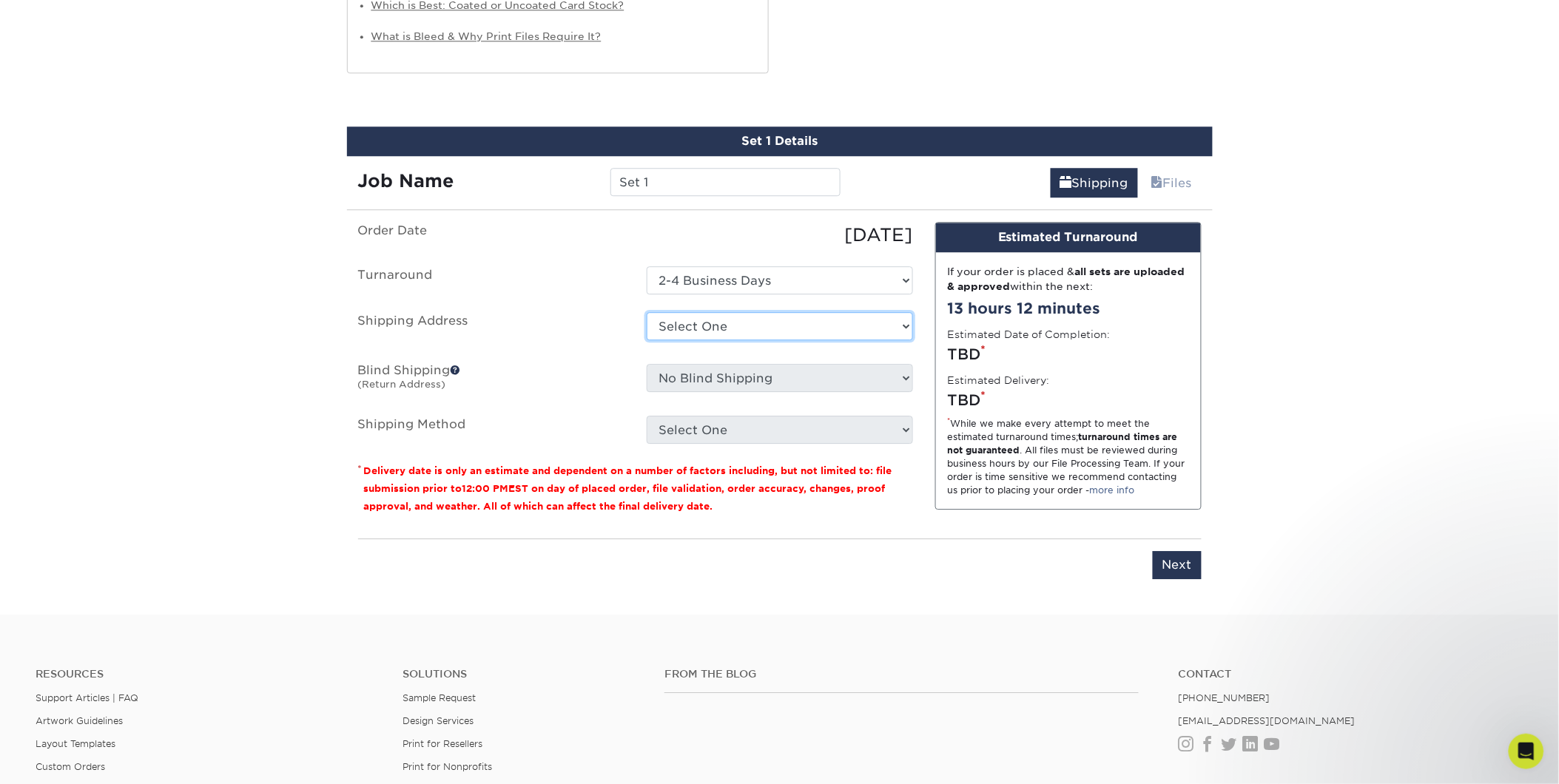
click at [735, 324] on select "Select One Home + Add New Address" at bounding box center [780, 326] width 266 height 28
select select "286278"
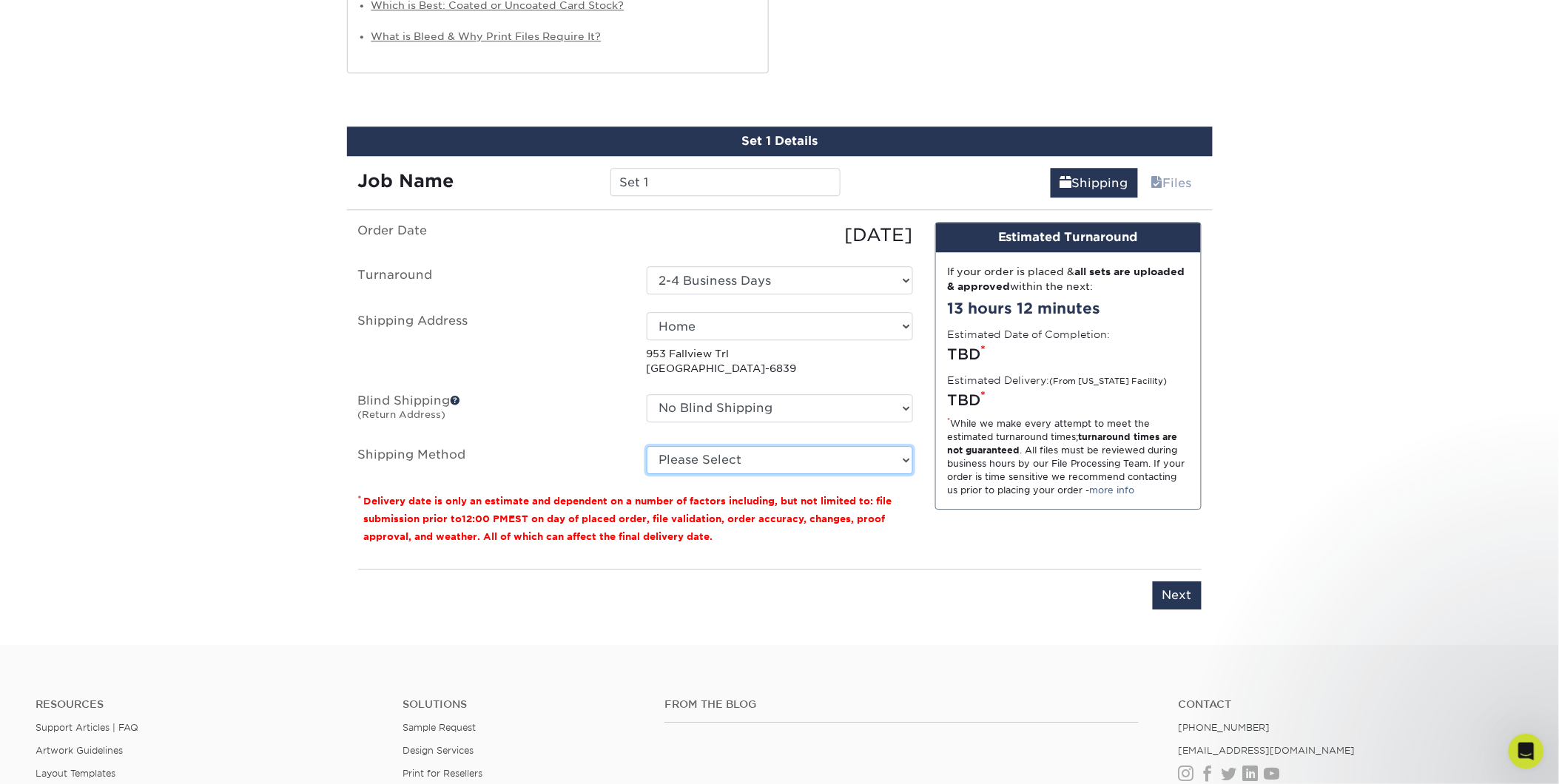
click at [667, 467] on select "Please Select 3 Day Shipping Service (+$16.68) Ground Shipping (+$16.92) 2 Day …" at bounding box center [780, 460] width 266 height 28
select select "02"
click at [647, 446] on select "Please Select 3 Day Shipping Service (+$16.68) Ground Shipping (+$16.92) 2 Day …" at bounding box center [780, 460] width 266 height 28
click at [1178, 596] on input "Next" at bounding box center [1177, 595] width 49 height 28
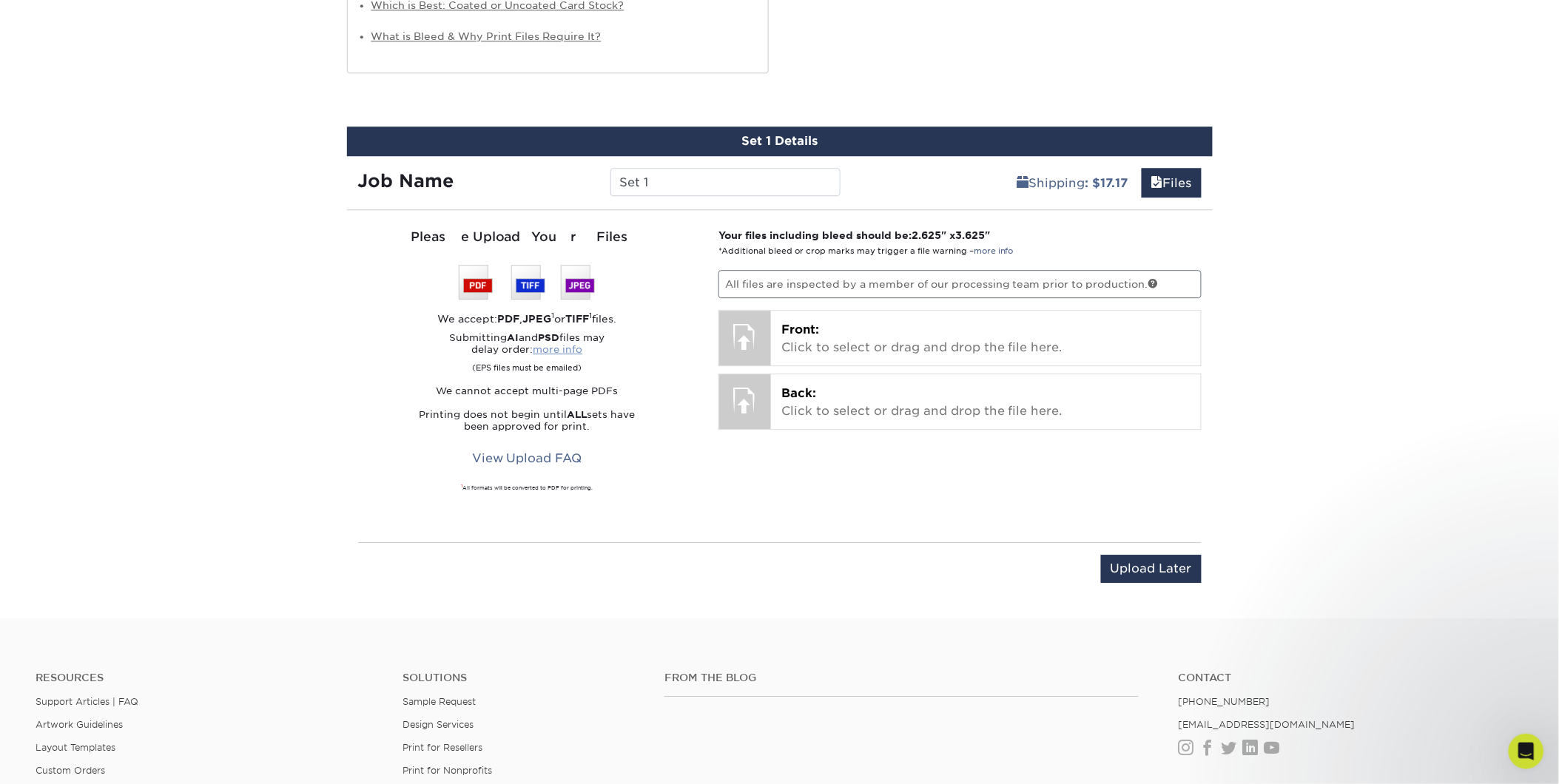
click at [555, 348] on link "more info" at bounding box center [558, 349] width 50 height 11
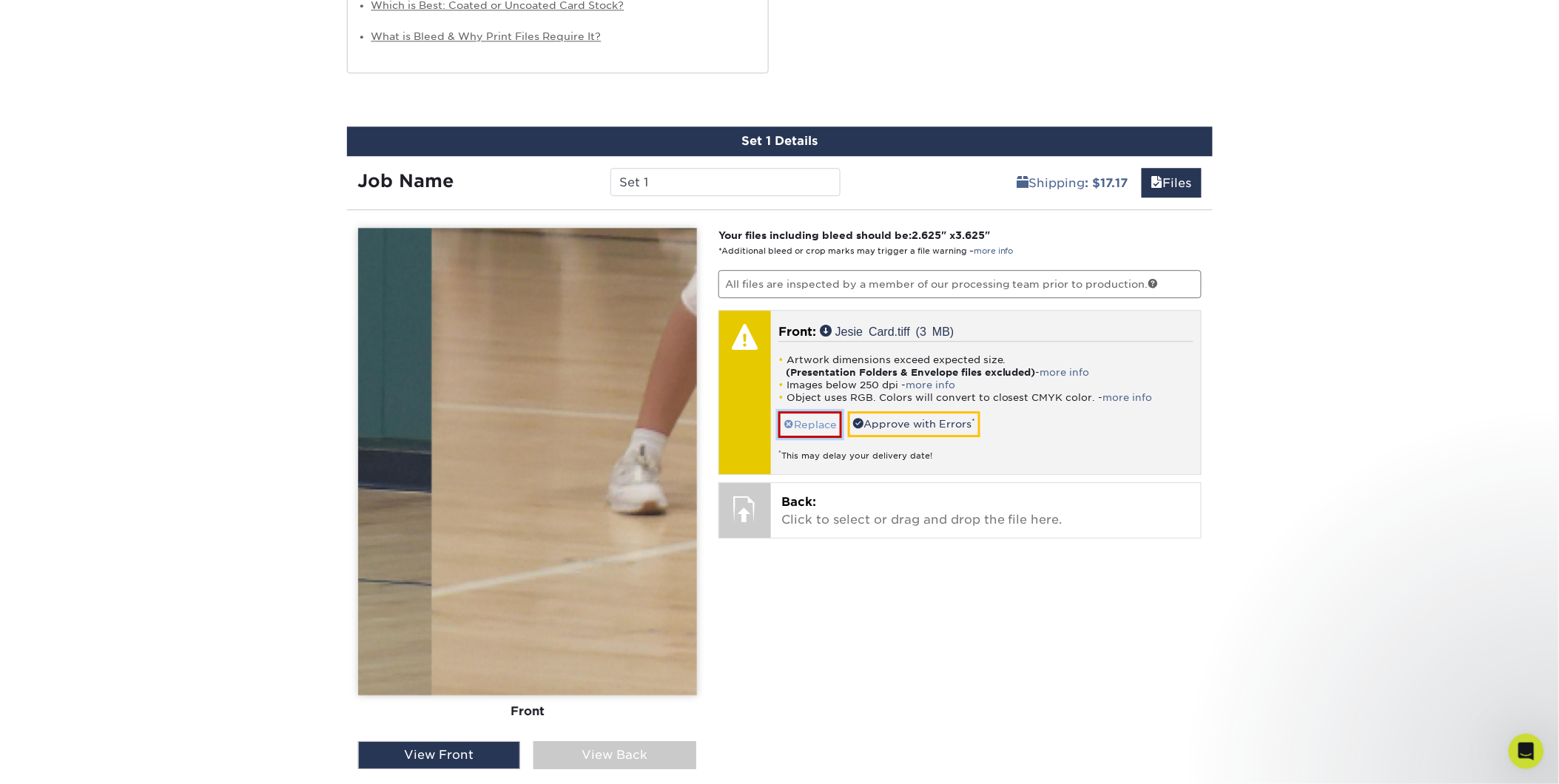
click at [801, 420] on link "Replace" at bounding box center [809, 424] width 63 height 26
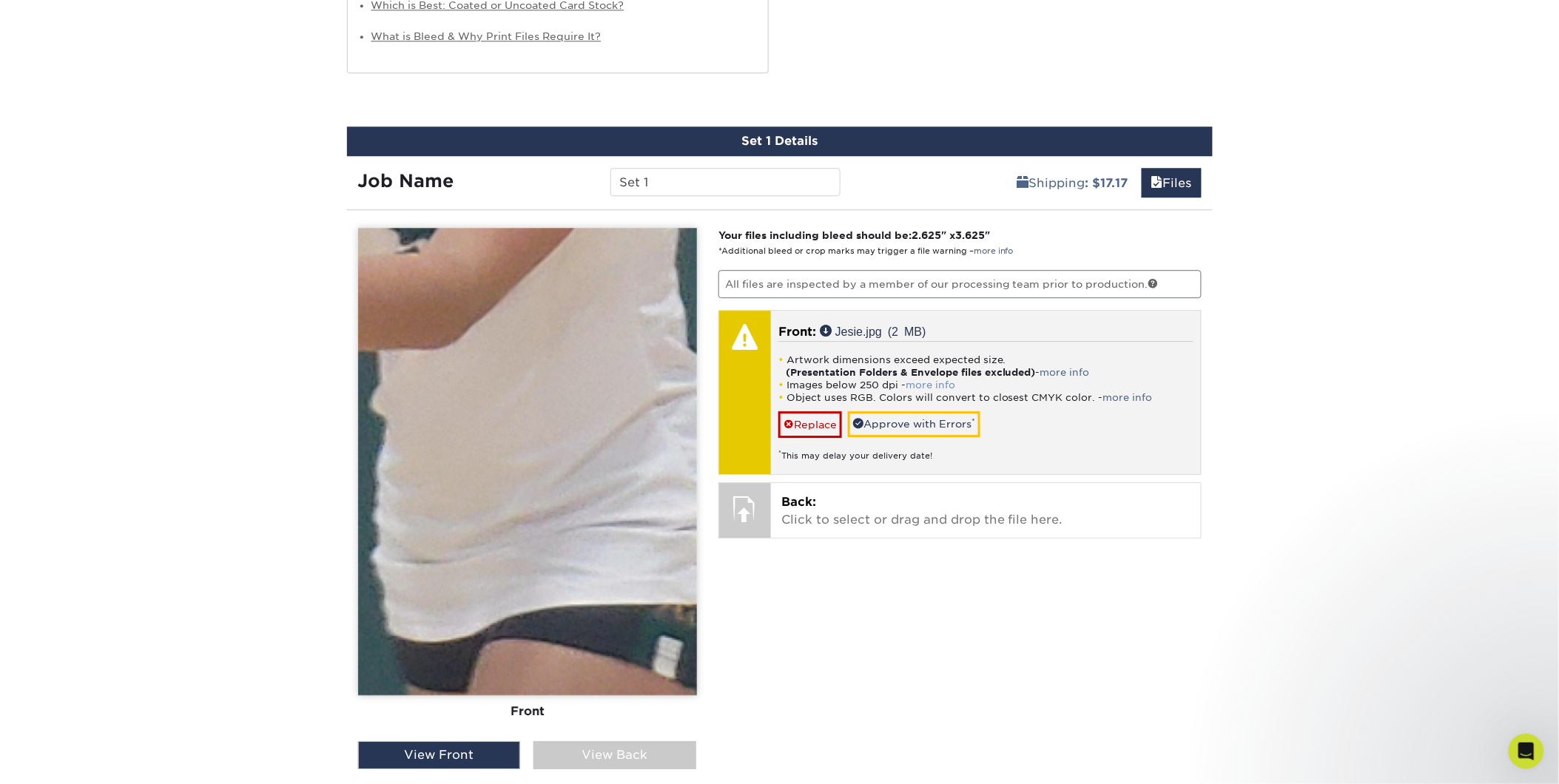
click at [935, 382] on link "more info" at bounding box center [930, 385] width 50 height 11
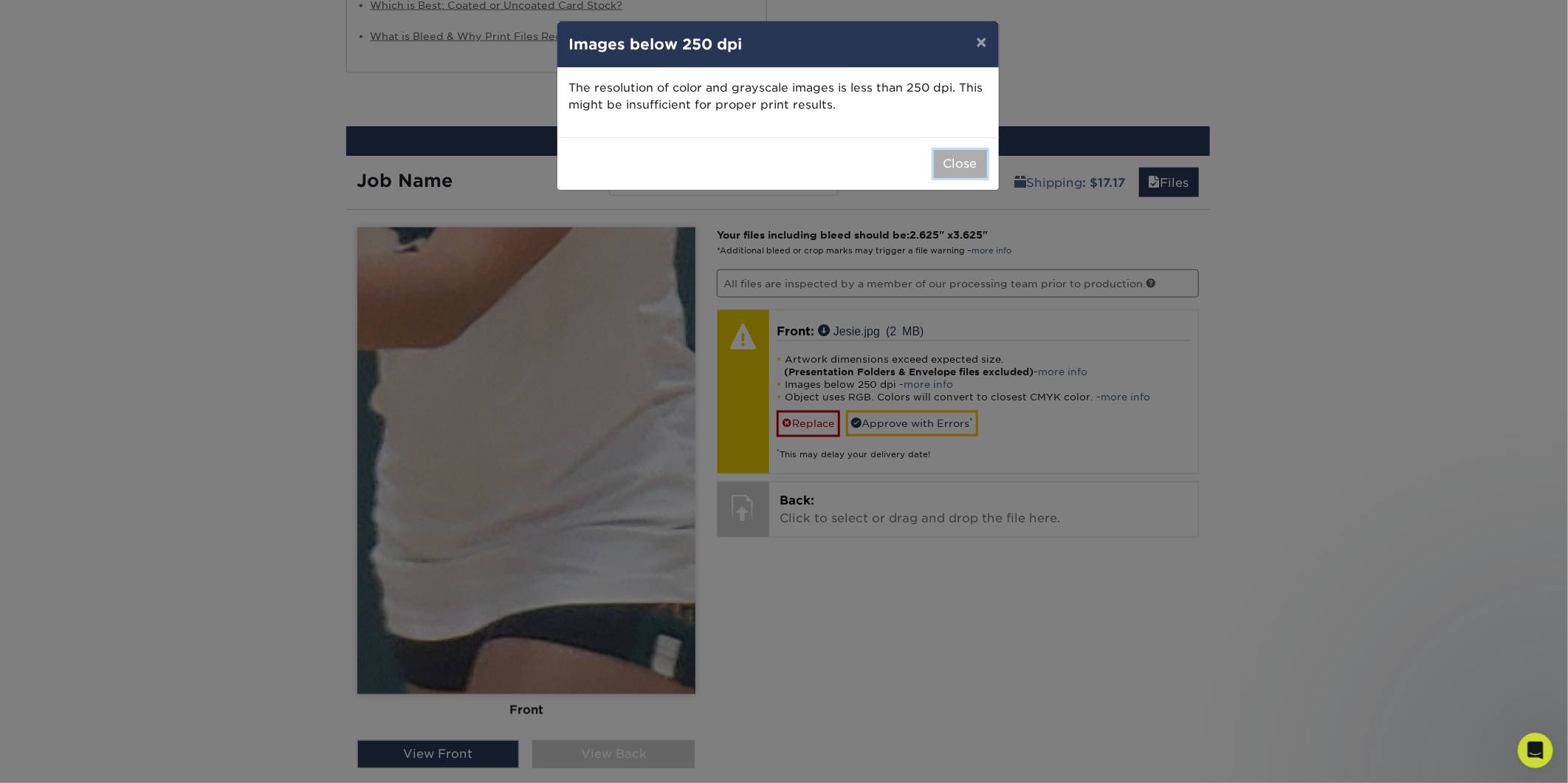
click at [936, 166] on button "Close" at bounding box center [960, 163] width 53 height 28
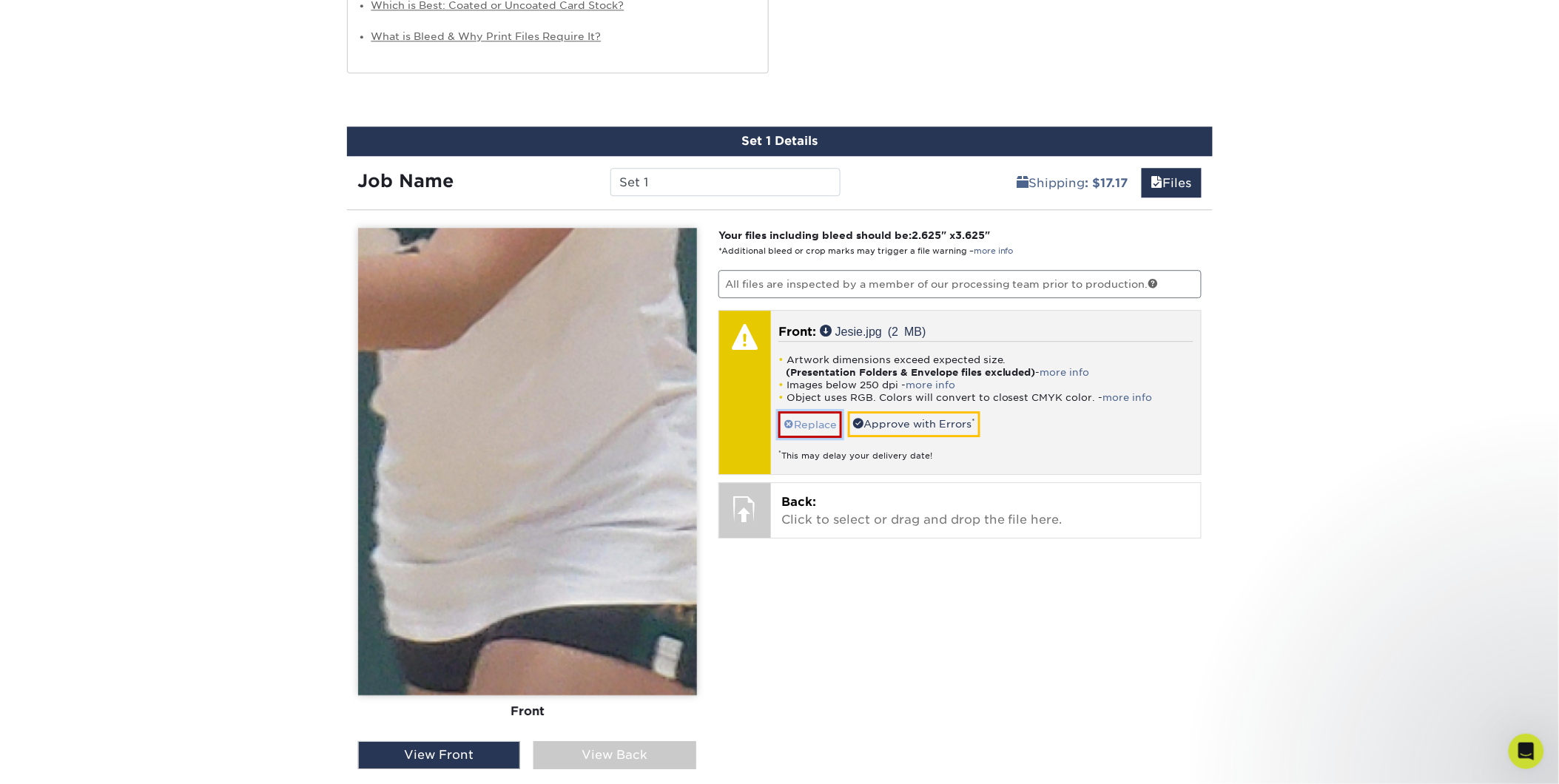
click at [804, 424] on link "Replace" at bounding box center [809, 424] width 63 height 26
